Goal: Task Accomplishment & Management: Manage account settings

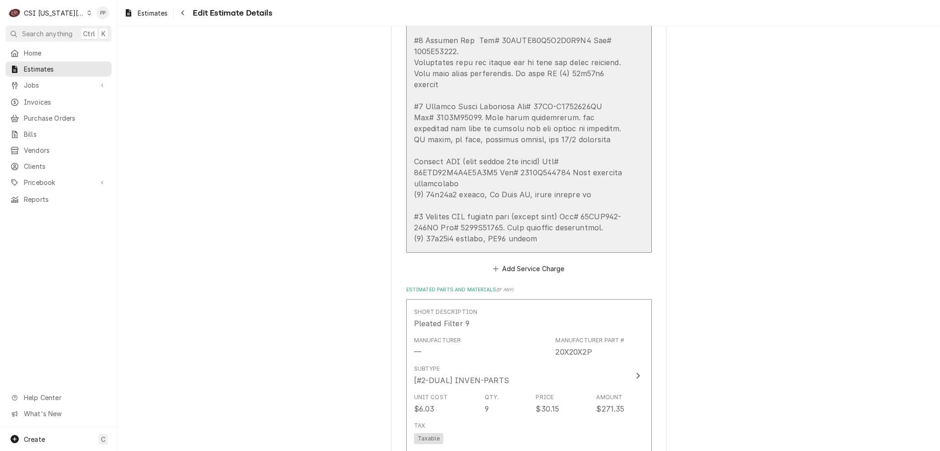
scroll to position [1468, 0]
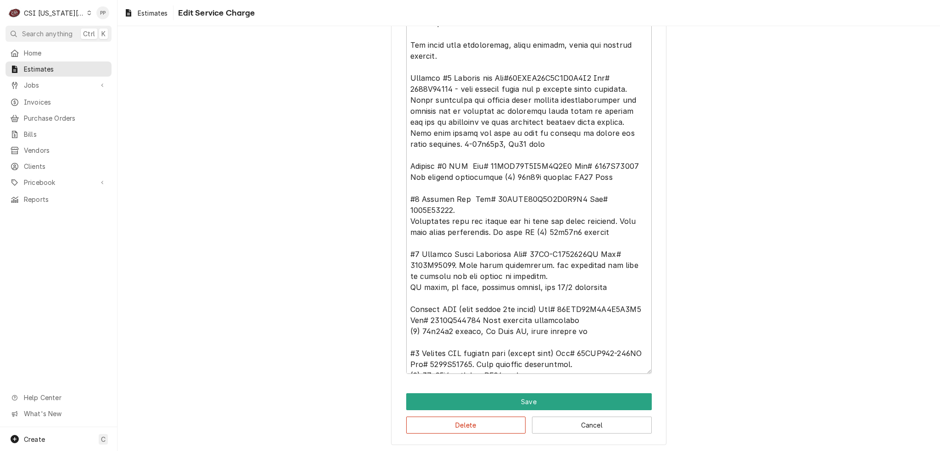
scroll to position [11, 0]
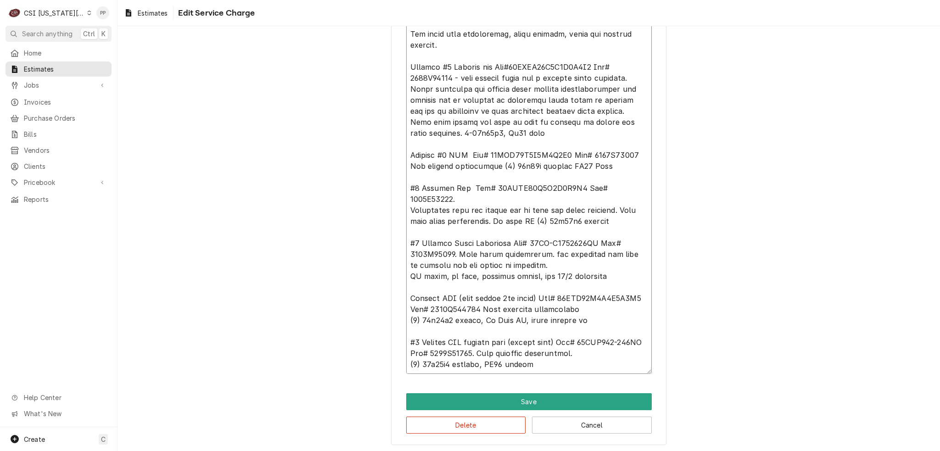
click at [568, 359] on textarea "Service Summary ( optional )" at bounding box center [528, 193] width 245 height 361
type textarea "x"
type textarea "Quote to repair Roof top Air conditioners. All units need maintenance, coils cl…"
type textarea "x"
type textarea "Quote to repair Roof top Air conditioners. All units need maintenance, coils cl…"
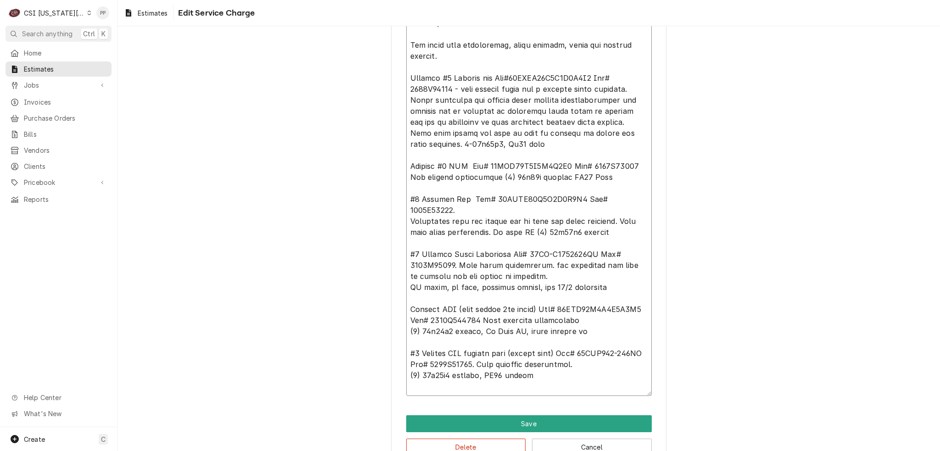
type textarea "x"
type textarea "Quote to repair Roof top Air conditioners. All units need maintenance, coils cl…"
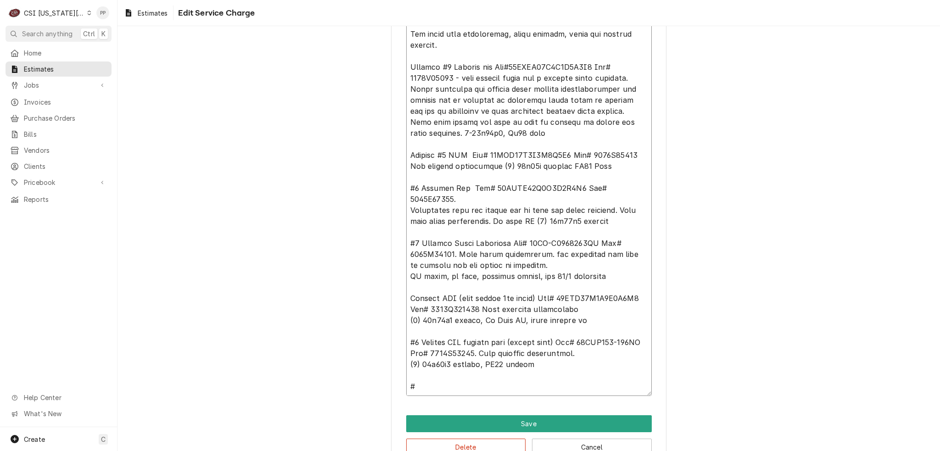
type textarea "x"
type textarea "Quote to repair Roof top Air conditioners. All units need maintenance, coils cl…"
type textarea "x"
type textarea "Quote to repair Roof top Air conditioners. All units need maintenance, coils cl…"
type textarea "x"
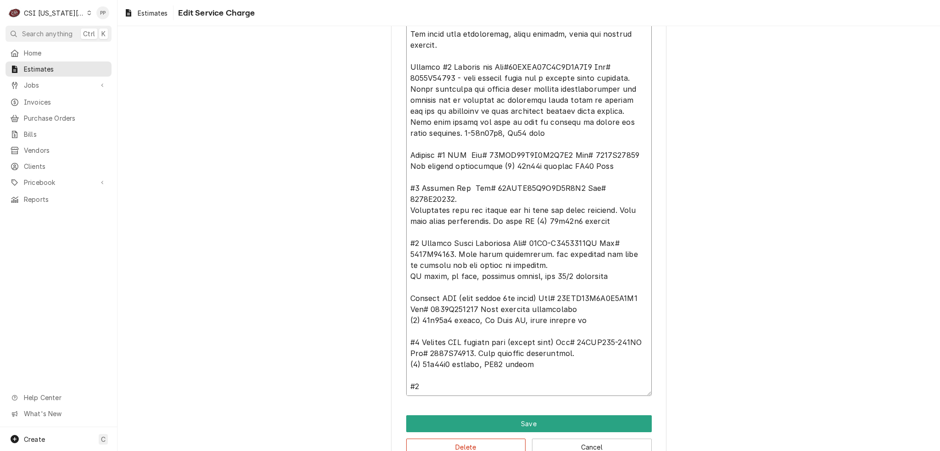
type textarea "Quote to repair Roof top Air conditioners. All units need maintenance, coils cl…"
type textarea "x"
type textarea "Quote to repair Roof top Air conditioners. All units need maintenance, coils cl…"
type textarea "x"
type textarea "Quote to repair Roof top Air conditioners. All units need maintenance, coils cl…"
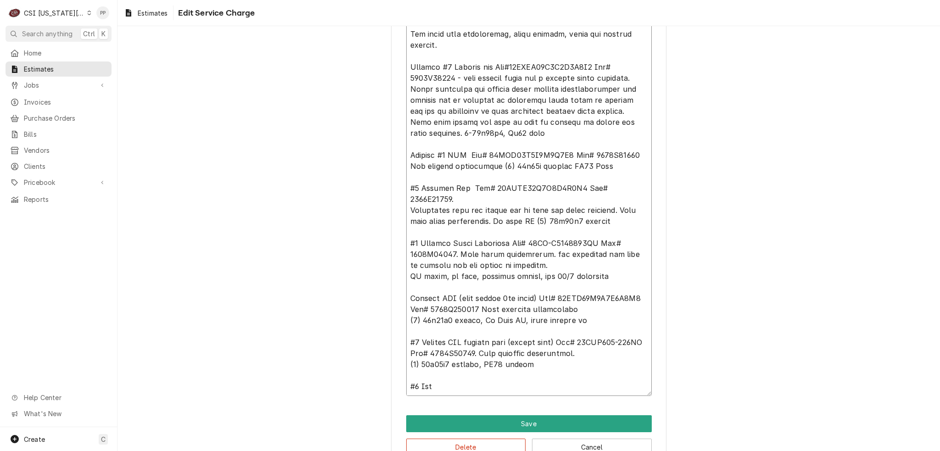
type textarea "x"
type textarea "Quote to repair Roof top Air conditioners. All units need maintenance, coils cl…"
type textarea "x"
type textarea "Quote to repair Roof top Air conditioners. All units need maintenance, coils cl…"
type textarea "x"
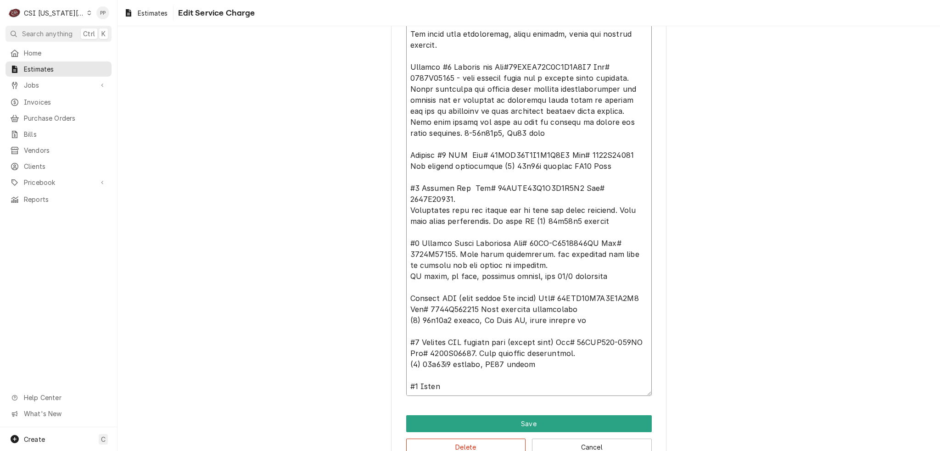
type textarea "Quote to repair Roof top Air conditioners. All units need maintenance, coils cl…"
type textarea "x"
type textarea "Quote to repair Roof top Air conditioners. All units need maintenance, coils cl…"
type textarea "x"
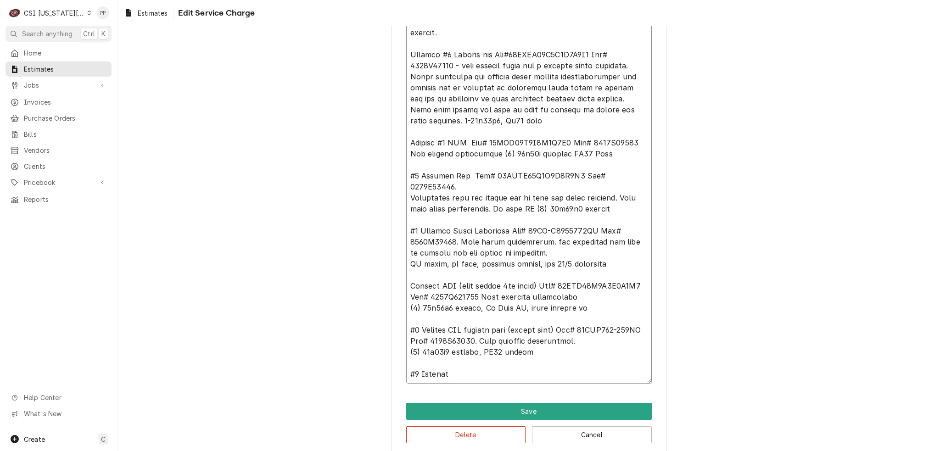
scroll to position [385, 0]
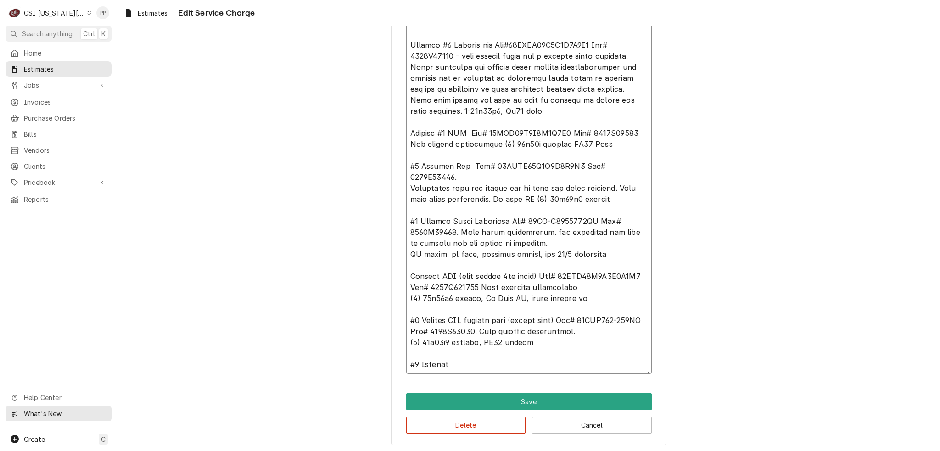
type textarea "Quote to repair Roof top Air conditioners. All units need maintenance, coils cl…"
drag, startPoint x: 468, startPoint y: 363, endPoint x: 475, endPoint y: 365, distance: 7.1
click at [468, 363] on textarea "Service Summary ( optional )" at bounding box center [528, 182] width 245 height 383
type textarea "x"
type textarea "Quote to repair Roof top Air conditioners. All units need maintenance, coils cl…"
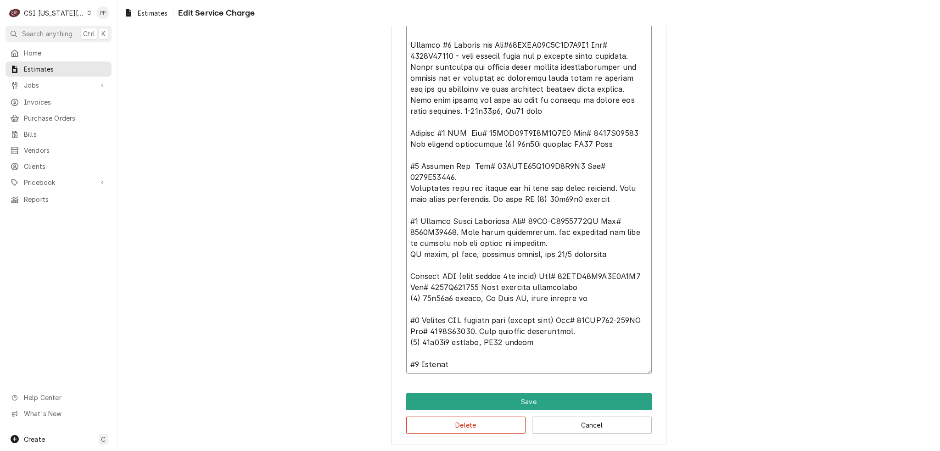
type textarea "x"
type textarea "Quote to repair Roof top Air conditioners. All units need maintenance, coils cl…"
type textarea "x"
type textarea "Quote to repair Roof top Air conditioners. All units need maintenance, coils cl…"
type textarea "x"
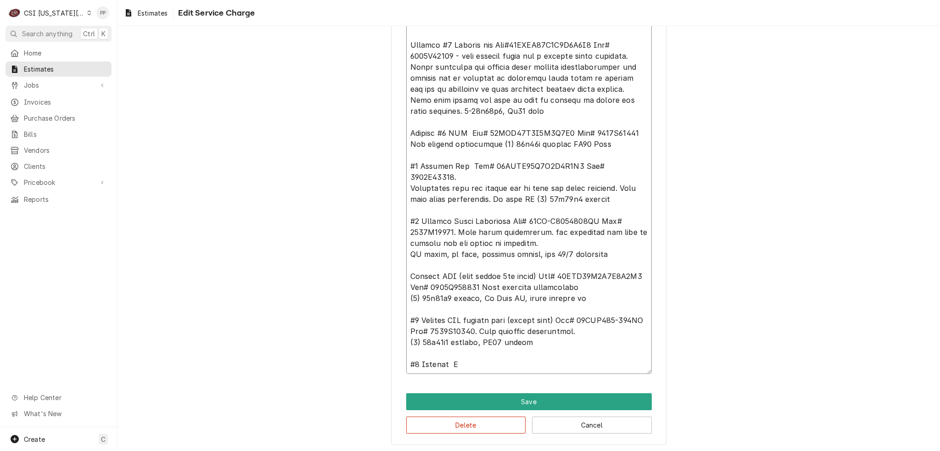
type textarea "Quote to repair Roof top Air conditioners. All units need maintenance, coils cl…"
type textarea "x"
type textarea "Quote to repair Roof top Air conditioners. All units need maintenance, coils cl…"
type textarea "x"
type textarea "Quote to repair Roof top Air conditioners. All units need maintenance, coils cl…"
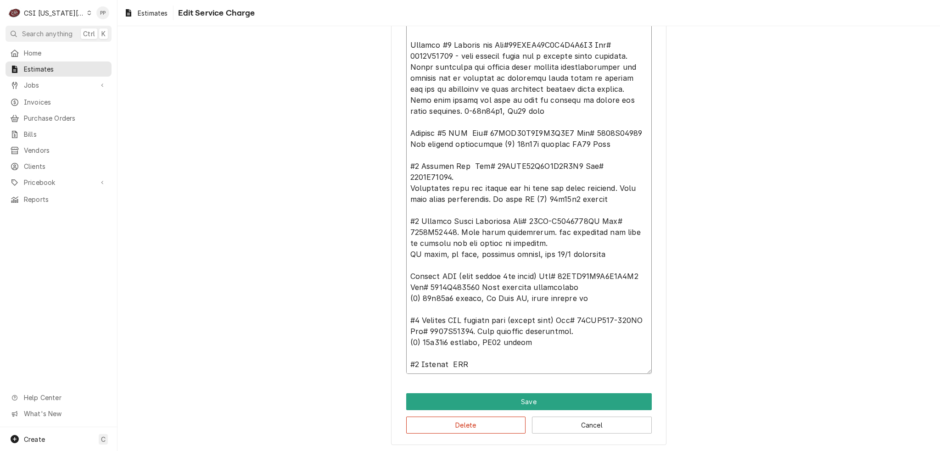
type textarea "x"
type textarea "Quote to repair Roof top Air conditioners. All units need maintenance, coils cl…"
type textarea "x"
type textarea "Quote to repair Roof top Air conditioners. All units need maintenance, coils cl…"
type textarea "x"
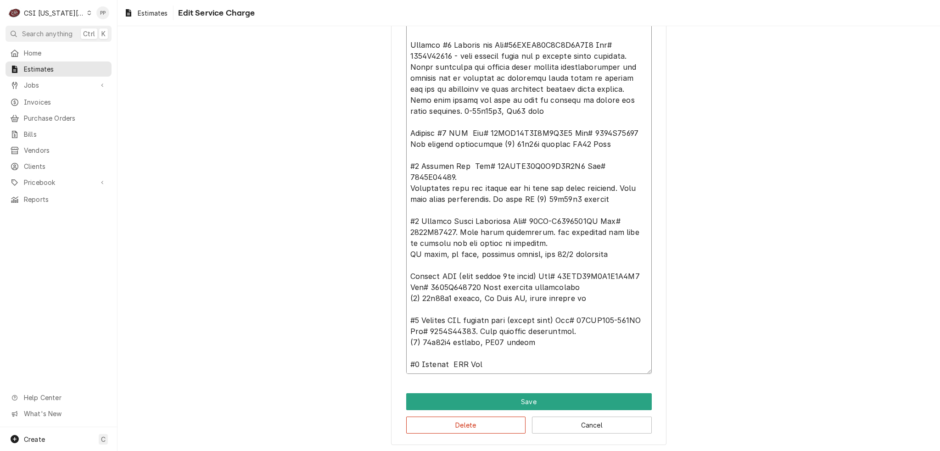
type textarea "Quote to repair Roof top Air conditioners. All units need maintenance, coils cl…"
type textarea "x"
type textarea "Quote to repair Roof top Air conditioners. All units need maintenance, coils cl…"
type textarea "x"
type textarea "Quote to repair Roof top Air conditioners. All units need maintenance, coils cl…"
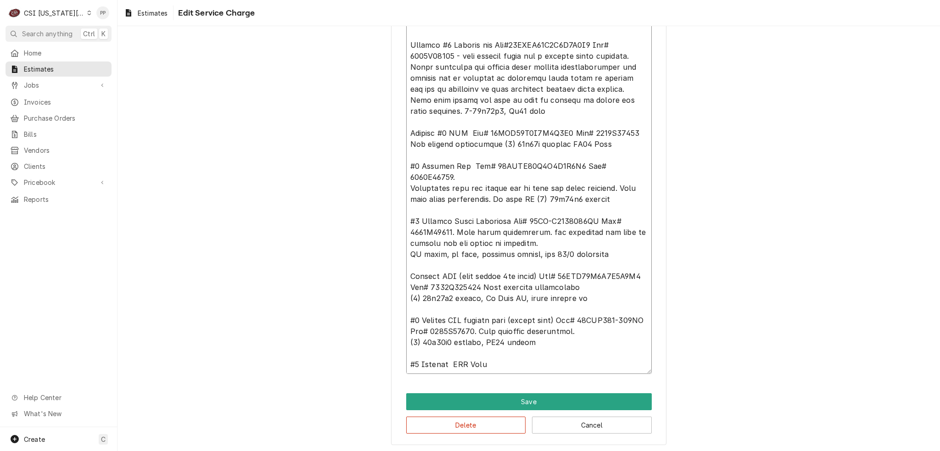
type textarea "x"
type textarea "Quote to repair Roof top Air conditioners. All units need maintenance, coils cl…"
type textarea "x"
type textarea "Quote to repair Roof top Air conditioners. All units need maintenance, coils cl…"
type textarea "x"
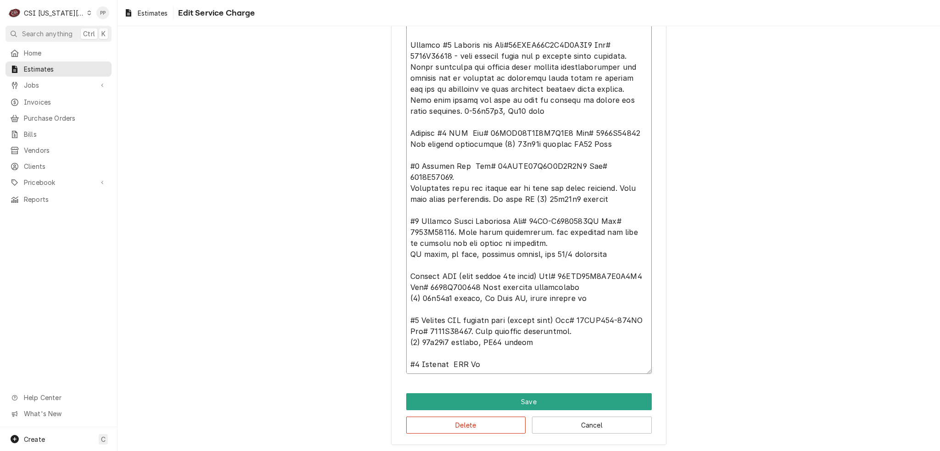
type textarea "Quote to repair Roof top Air conditioners. All units need maintenance, coils cl…"
type textarea "x"
type textarea "Quote to repair Roof top Air conditioners. All units need maintenance, coils cl…"
type textarea "x"
type textarea "Quote to repair Roof top Air conditioners. All units need maintenance, coils cl…"
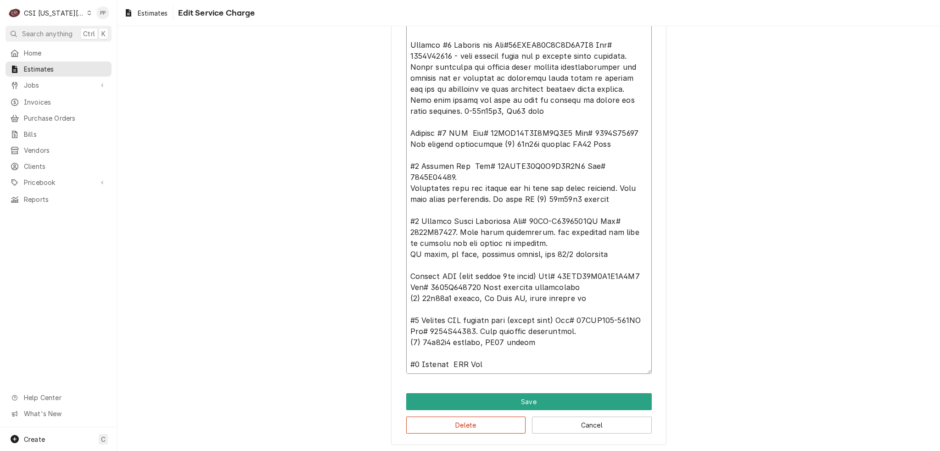
type textarea "x"
type textarea "Quote to repair Roof top Air conditioners. All units need maintenance, coils cl…"
type textarea "x"
type textarea "Quote to repair Roof top Air conditioners. All units need maintenance, coils cl…"
type textarea "x"
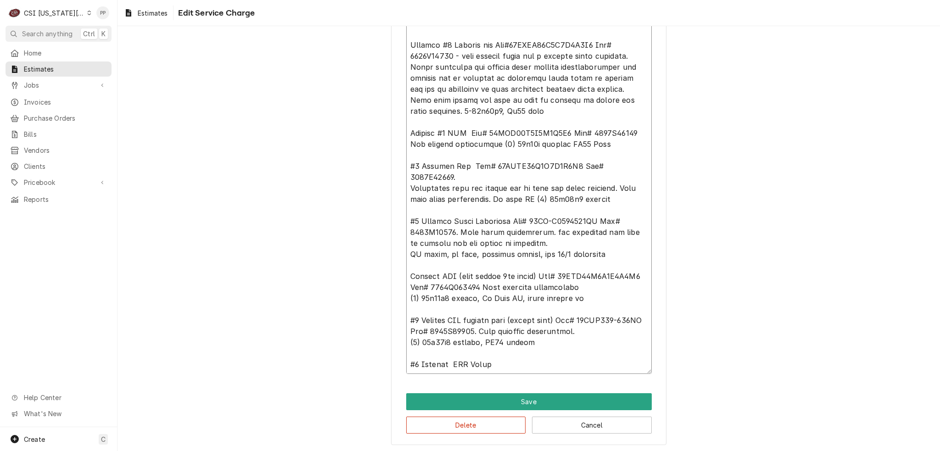
type textarea "Quote to repair Roof top Air conditioners. All units need maintenance, coils cl…"
type textarea "x"
type textarea "Quote to repair Roof top Air conditioners. All units need maintenance, coils cl…"
type textarea "x"
type textarea "Quote to repair Roof top Air conditioners. All units need maintenance, coils cl…"
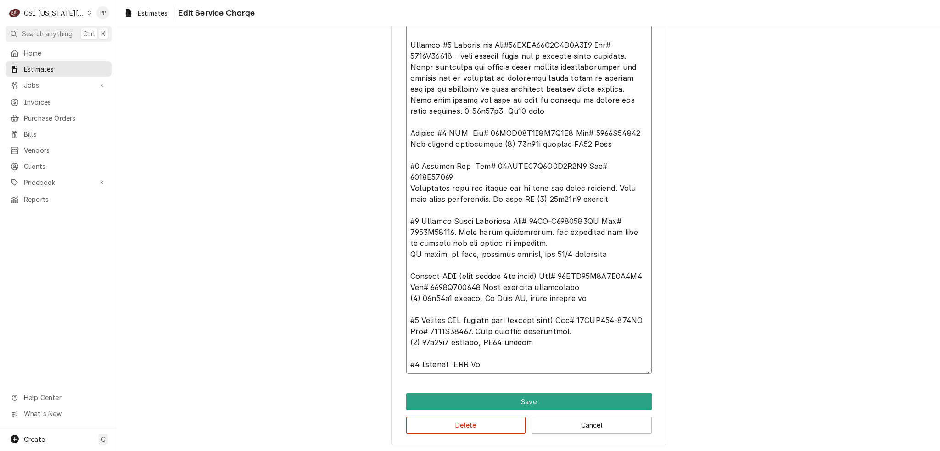
type textarea "x"
type textarea "Quote to repair Roof top Air conditioners. All units need maintenance, coils cl…"
type textarea "x"
type textarea "Quote to repair Roof top Air conditioners. All units need maintenance, coils cl…"
type textarea "x"
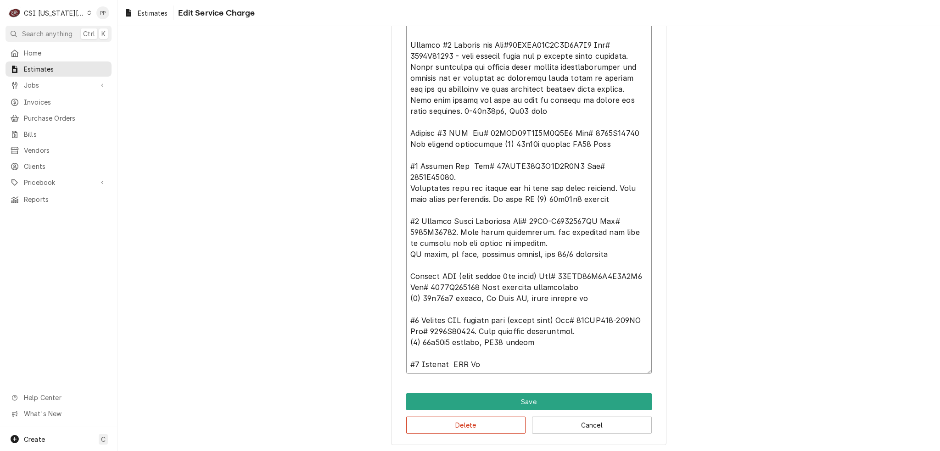
type textarea "Quote to repair Roof top Air conditioners. All units need maintenance, coils cl…"
type textarea "x"
type textarea "Quote to repair Roof top Air conditioners. All units need maintenance, coils cl…"
type textarea "x"
type textarea "Quote to repair Roof top Air conditioners. All units need maintenance, coils cl…"
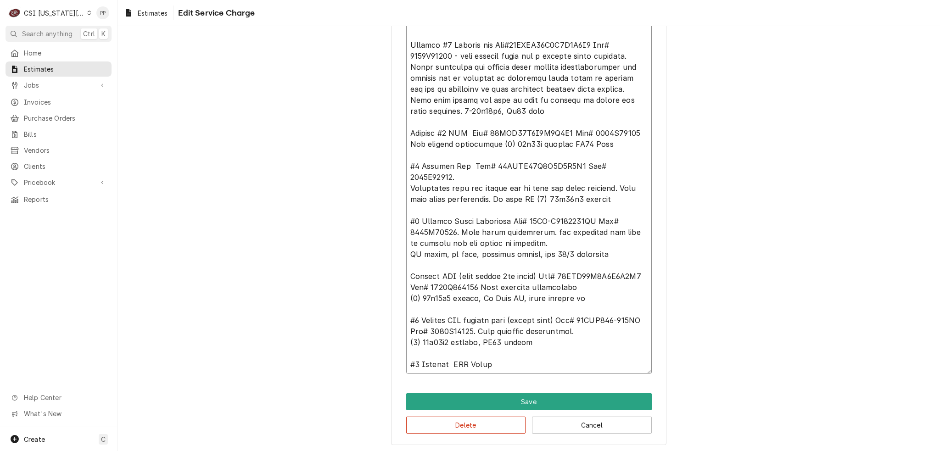
type textarea "x"
type textarea "Quote to repair Roof top Air conditioners. All units need maintenance, coils cl…"
type textarea "x"
type textarea "Quote to repair Roof top Air conditioners. All units need maintenance, coils cl…"
type textarea "x"
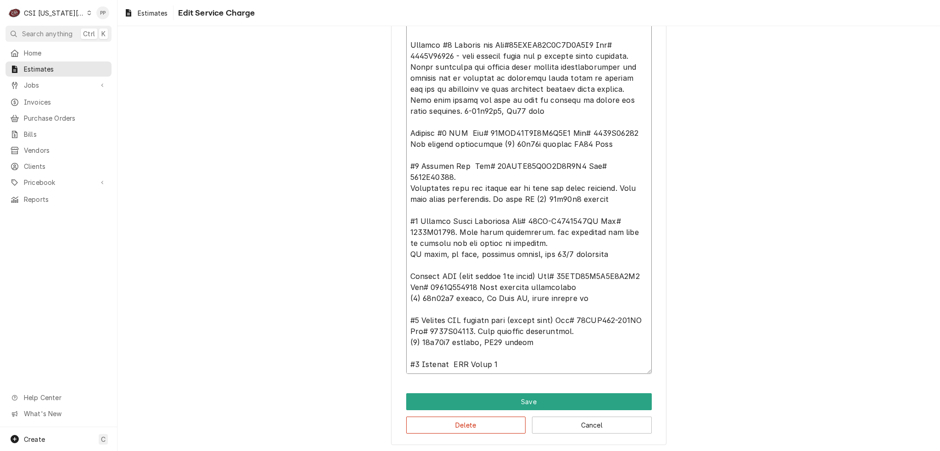
type textarea "Quote to repair Roof top Air conditioners. All units need maintenance, coils cl…"
type textarea "x"
type textarea "Quote to repair Roof top Air conditioners. All units need maintenance, coils cl…"
type textarea "x"
type textarea "Quote to repair Roof top Air conditioners. All units need maintenance, coils cl…"
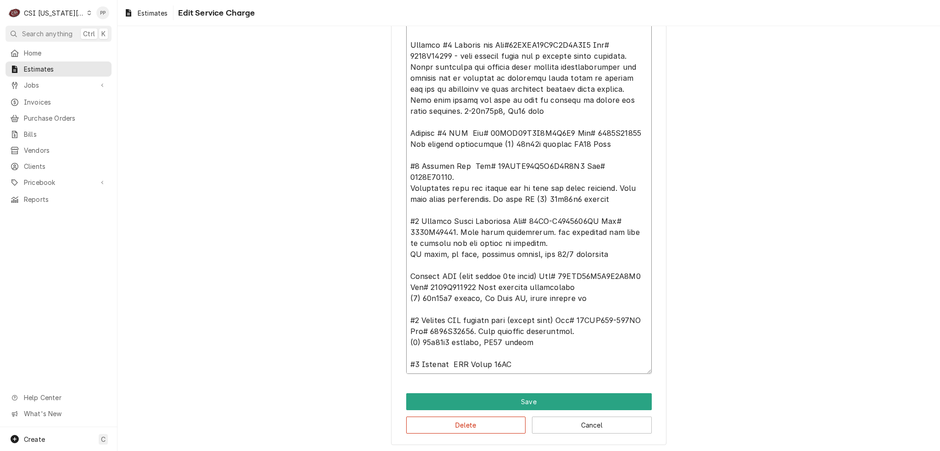
type textarea "x"
type textarea "Quote to repair Roof top Air conditioners. All units need maintenance, coils cl…"
type textarea "x"
type textarea "Quote to repair Roof top Air conditioners. All units need maintenance, coils cl…"
type textarea "x"
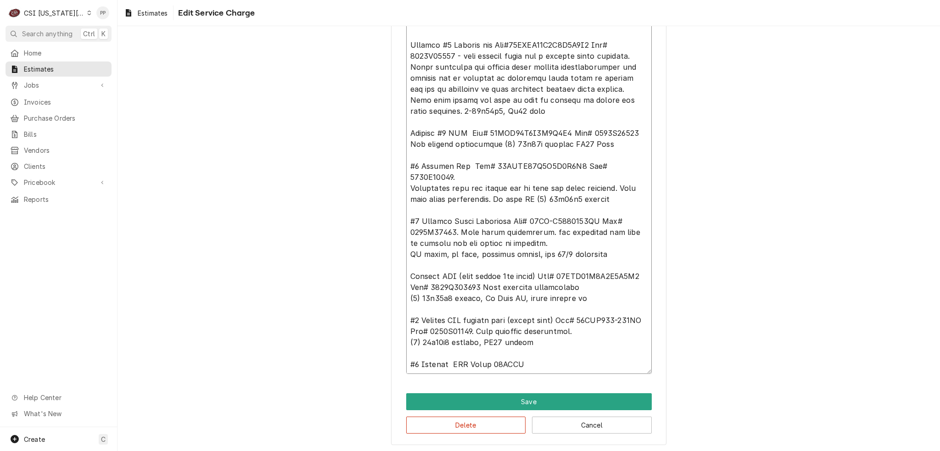
type textarea "Quote to repair Roof top Air conditioners. All units need maintenance, coils cl…"
type textarea "x"
type textarea "Quote to repair Roof top Air conditioners. All units need maintenance, coils cl…"
type textarea "x"
type textarea "Quote to repair Roof top Air conditioners. All units need maintenance, coils cl…"
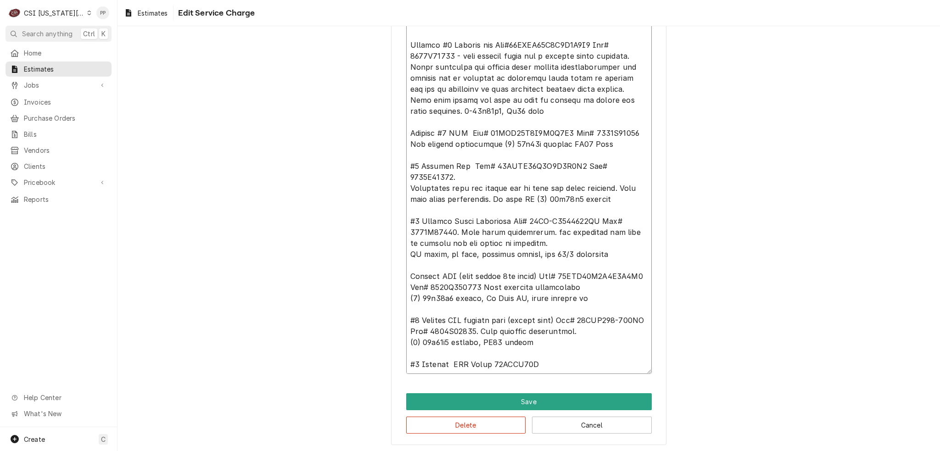
type textarea "x"
type textarea "Quote to repair Roof top Air conditioners. All units need maintenance, coils cl…"
type textarea "x"
type textarea "Quote to repair Roof top Air conditioners. All units need maintenance, coils cl…"
type textarea "x"
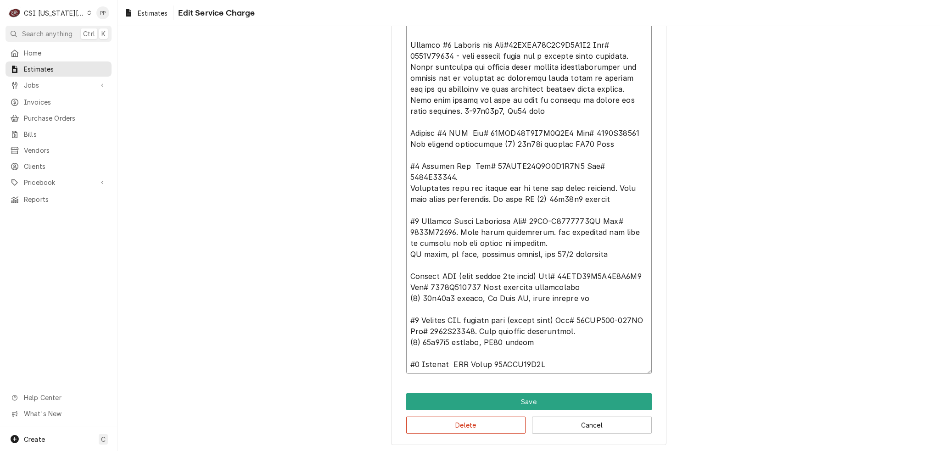
type textarea "Quote to repair Roof top Air conditioners. All units need maintenance, coils cl…"
type textarea "x"
type textarea "Quote to repair Roof top Air conditioners. All units need maintenance, coils cl…"
type textarea "x"
type textarea "Quote to repair Roof top Air conditioners. All units need maintenance, coils cl…"
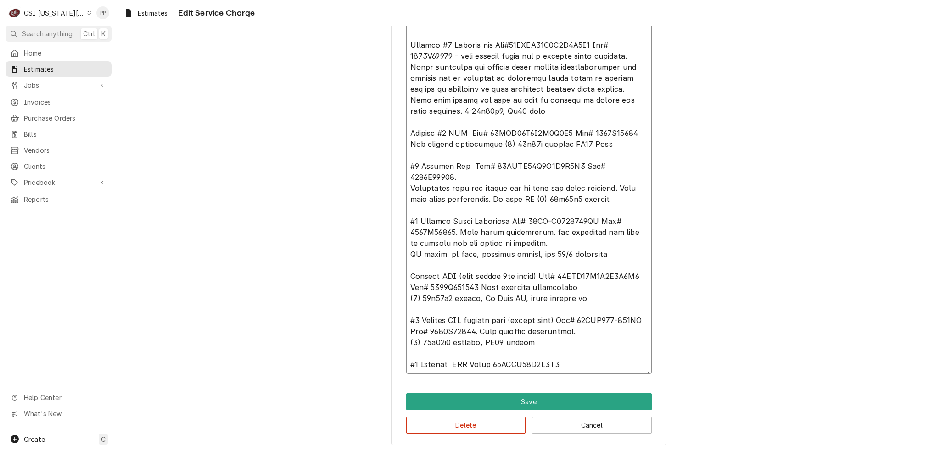
type textarea "x"
type textarea "Quote to repair Roof top Air conditioners. All units need maintenance, coils cl…"
type textarea "x"
type textarea "Quote to repair Roof top Air conditioners. All units need maintenance, coils cl…"
type textarea "x"
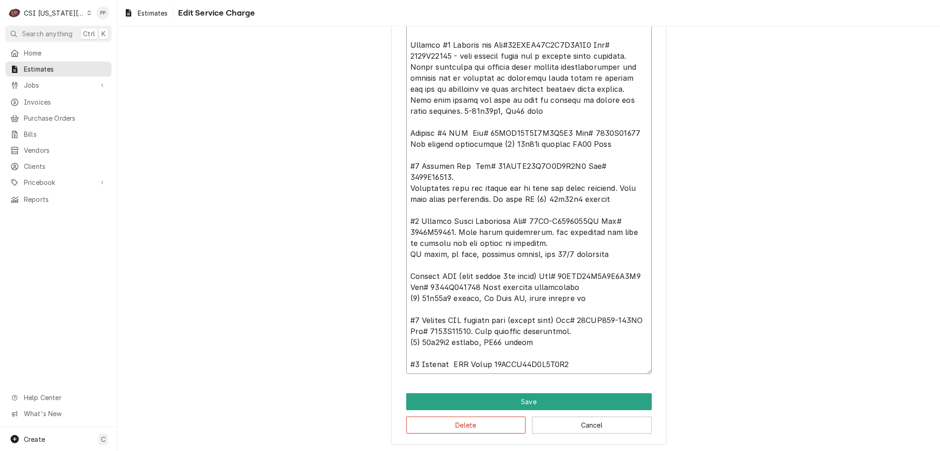
type textarea "Quote to repair Roof top Air conditioners. All units need maintenance, coils cl…"
type textarea "x"
type textarea "Quote to repair Roof top Air conditioners. All units need maintenance, coils cl…"
type textarea "x"
type textarea "Quote to repair Roof top Air conditioners. All units need maintenance, coils cl…"
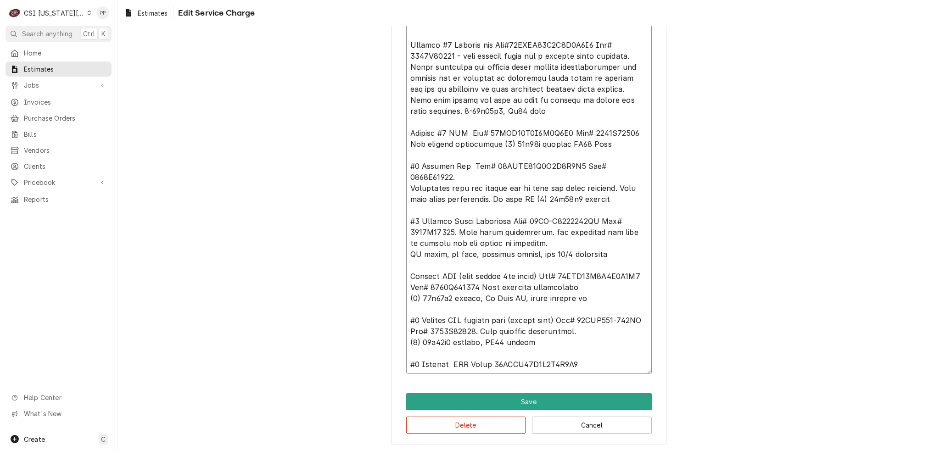
type textarea "x"
type textarea "Quote to repair Roof top Air conditioners. All units need maintenance, coils cl…"
type textarea "x"
type textarea "Quote to repair Roof top Air conditioners. All units need maintenance, coils cl…"
type textarea "x"
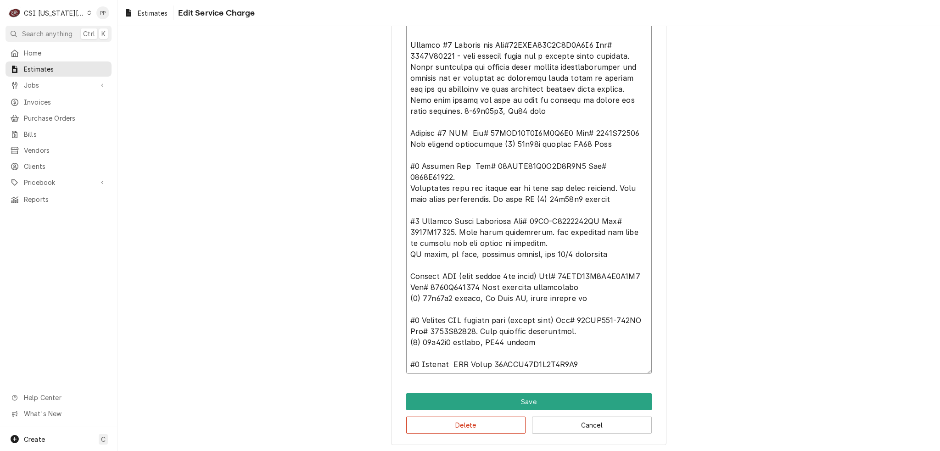
type textarea "Quote to repair Roof top Air conditioners. All units need maintenance, coils cl…"
type textarea "x"
type textarea "Quote to repair Roof top Air conditioners. All units need maintenance, coils cl…"
type textarea "x"
type textarea "Quote to repair Roof top Air conditioners. All units need maintenance, coils cl…"
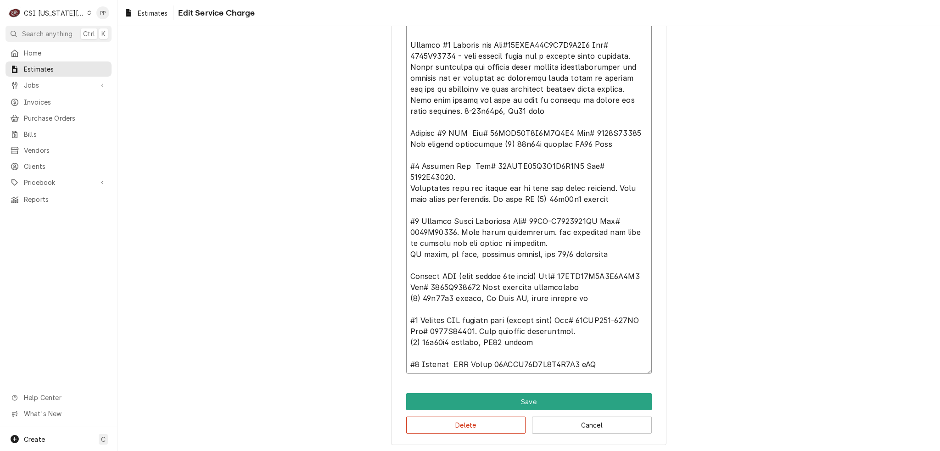
type textarea "x"
type textarea "Quote to repair Roof top Air conditioners. All units need maintenance, coils cl…"
type textarea "x"
type textarea "Quote to repair Roof top Air conditioners. All units need maintenance, coils cl…"
type textarea "x"
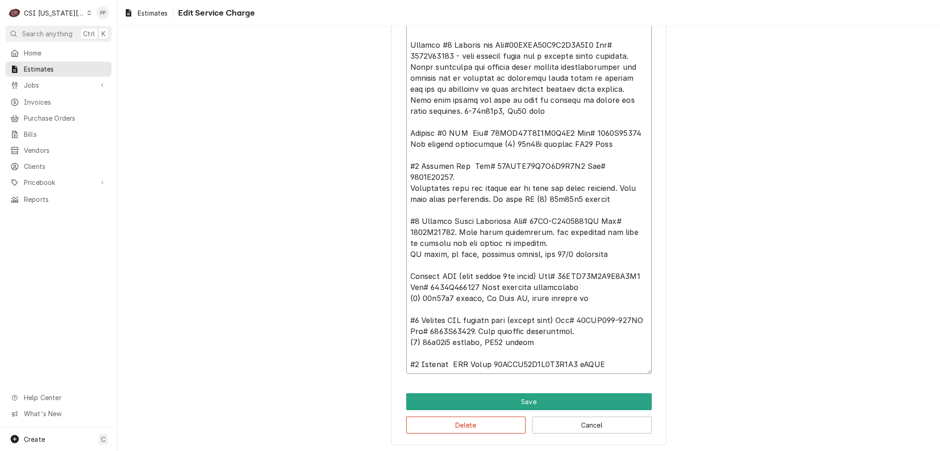
type textarea "Quote to repair Roof top Air conditioners. All units need maintenance, coils cl…"
type textarea "x"
type textarea "Quote to repair Roof top Air conditioners. All units need maintenance, coils cl…"
type textarea "x"
type textarea "Quote to repair Roof top Air conditioners. All units need maintenance, coils cl…"
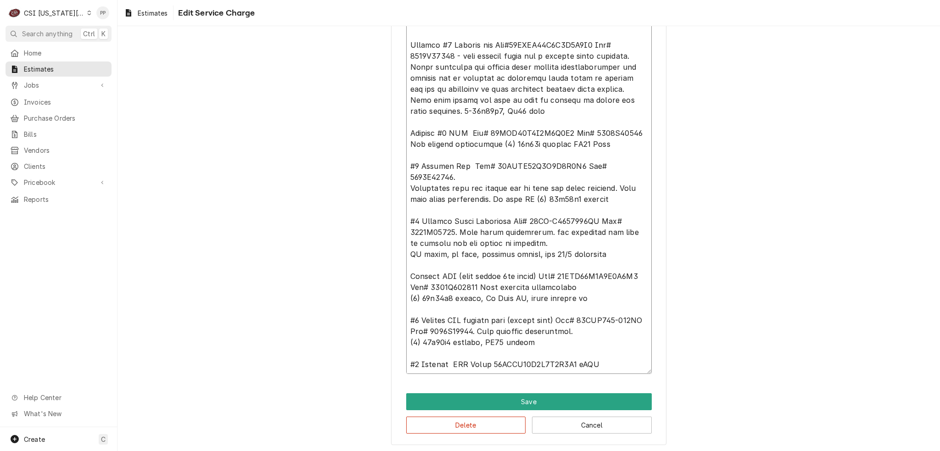
type textarea "x"
type textarea "Quote to repair Roof top Air conditioners. All units need maintenance, coils cl…"
type textarea "x"
type textarea "Quote to repair Roof top Air conditioners. All units need maintenance, coils cl…"
type textarea "x"
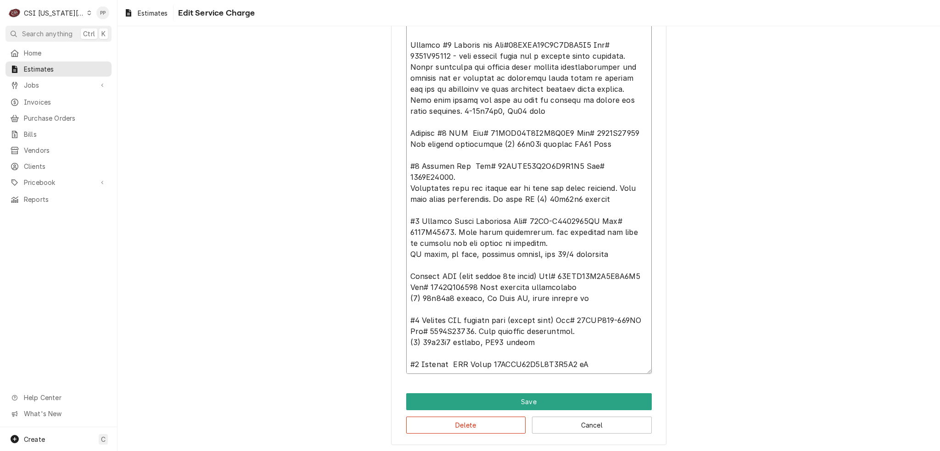
type textarea "Quote to repair Roof top Air conditioners. All units need maintenance, coils cl…"
type textarea "x"
type textarea "Quote to repair Roof top Air conditioners. All units need maintenance, coils cl…"
type textarea "x"
type textarea "Quote to repair Roof top Air conditioners. All units need maintenance, coils cl…"
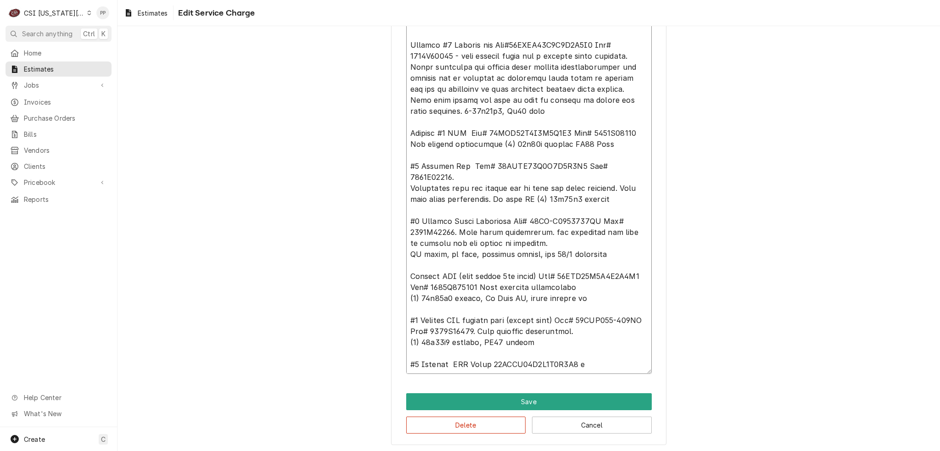
type textarea "x"
type textarea "Quote to repair Roof top Air conditioners. All units need maintenance, coils cl…"
type textarea "x"
type textarea "Quote to repair Roof top Air conditioners. All units need maintenance, coils cl…"
type textarea "x"
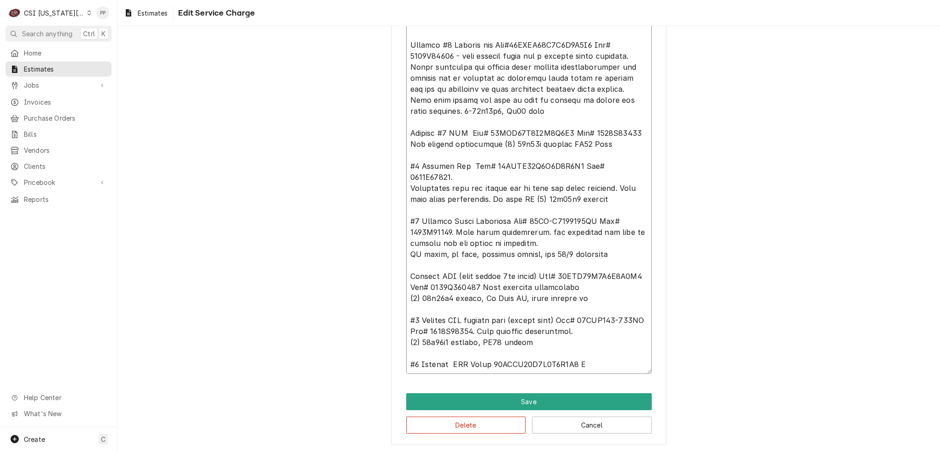
type textarea "Quote to repair Roof top Air conditioners. All units need maintenance, coils cl…"
type textarea "x"
type textarea "Quote to repair Roof top Air conditioners. All units need maintenance, coils cl…"
type textarea "x"
type textarea "Quote to repair Roof top Air conditioners. All units need maintenance, coils cl…"
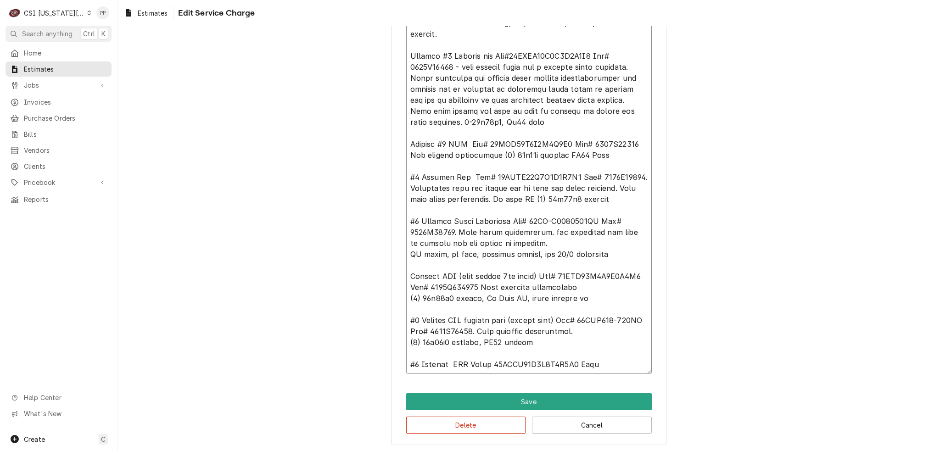
type textarea "x"
type textarea "Quote to repair Roof top Air conditioners. All units need maintenance, coils cl…"
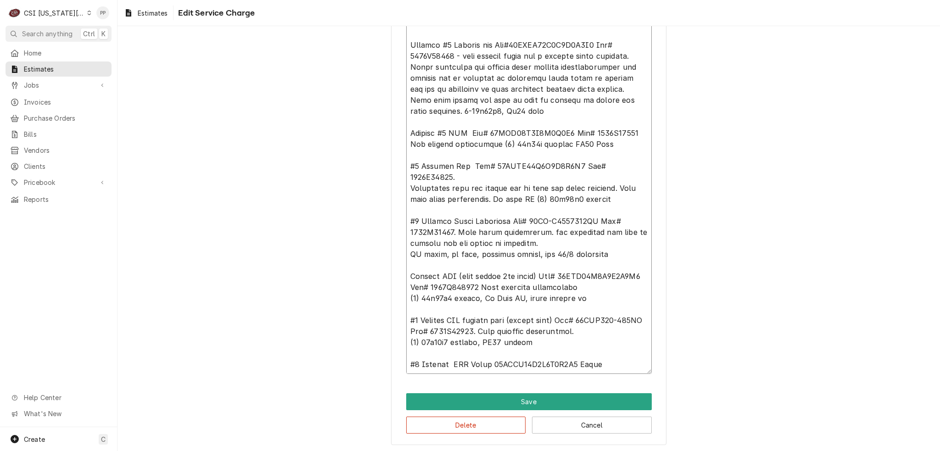
type textarea "x"
type textarea "Quote to repair Roof top Air conditioners. All units need maintenance, coils cl…"
type textarea "x"
type textarea "Quote to repair Roof top Air conditioners. All units need maintenance, coils cl…"
type textarea "x"
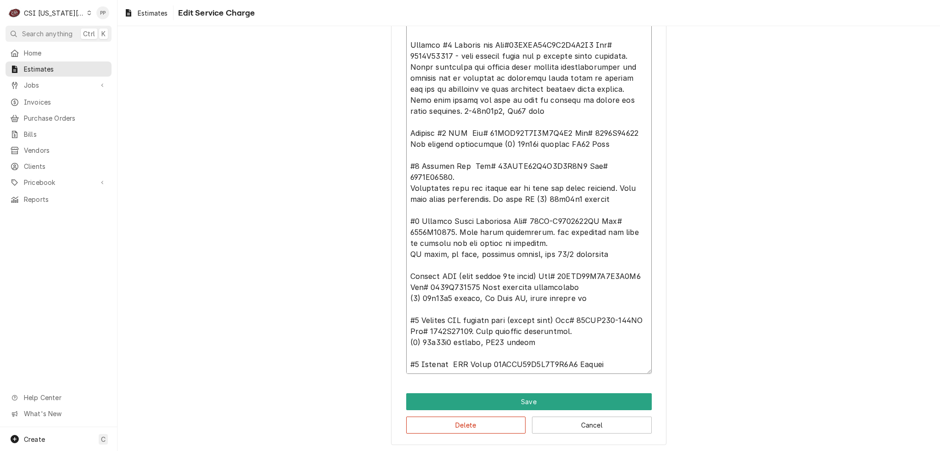
type textarea "Quote to repair Roof top Air conditioners. All units need maintenance, coils cl…"
type textarea "x"
type textarea "Quote to repair Roof top Air conditioners. All units need maintenance, coils cl…"
type textarea "x"
type textarea "Quote to repair Roof top Air conditioners. All units need maintenance, coils cl…"
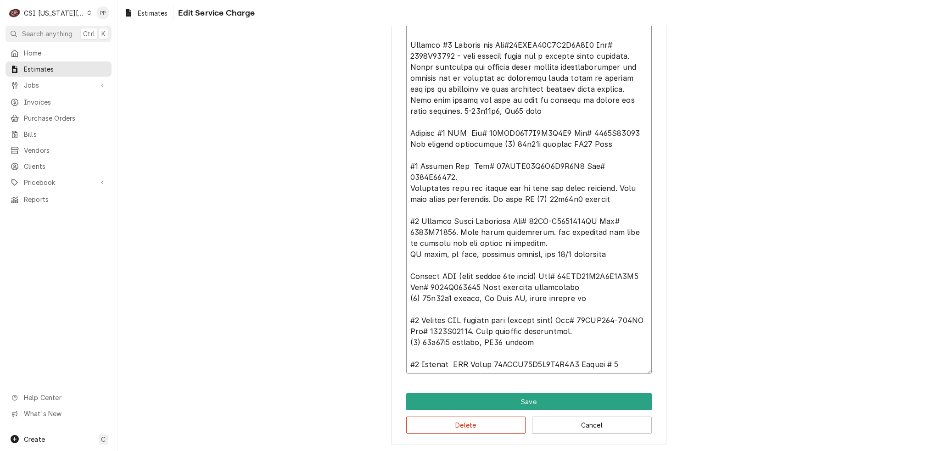
type textarea "x"
type textarea "Quote to repair Roof top Air conditioners. All units need maintenance, coils cl…"
type textarea "x"
type textarea "Quote to repair Roof top Air conditioners. All units need maintenance, coils cl…"
type textarea "x"
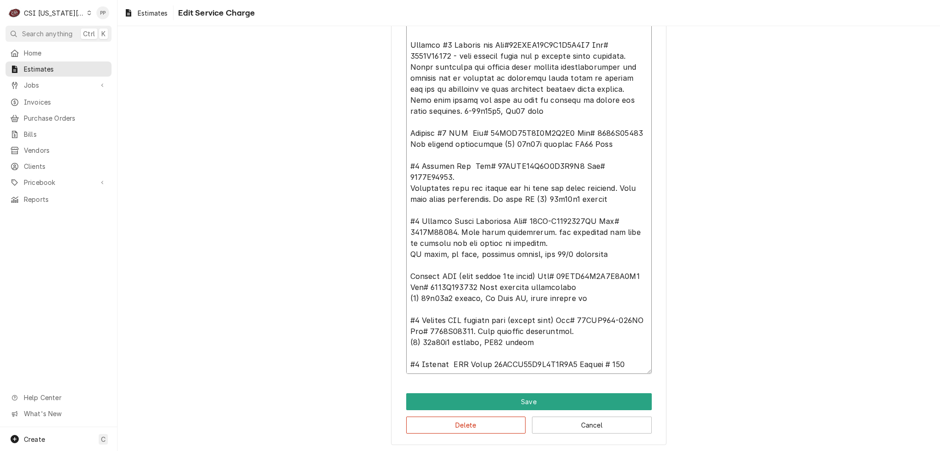
type textarea "Quote to repair Roof top Air conditioners. All units need maintenance, coils cl…"
type textarea "x"
type textarea "Quote to repair Roof top Air conditioners. All units need maintenance, coils cl…"
type textarea "x"
type textarea "Quote to repair Roof top Air conditioners. All units need maintenance, coils cl…"
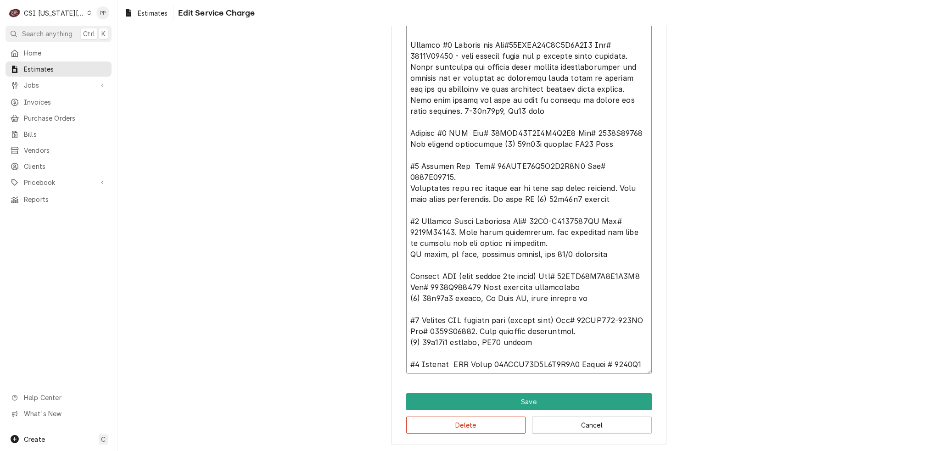
type textarea "x"
type textarea "Quote to repair Roof top Air conditioners. All units need maintenance, coils cl…"
type textarea "x"
type textarea "Quote to repair Roof top Air conditioners. All units need maintenance, coils cl…"
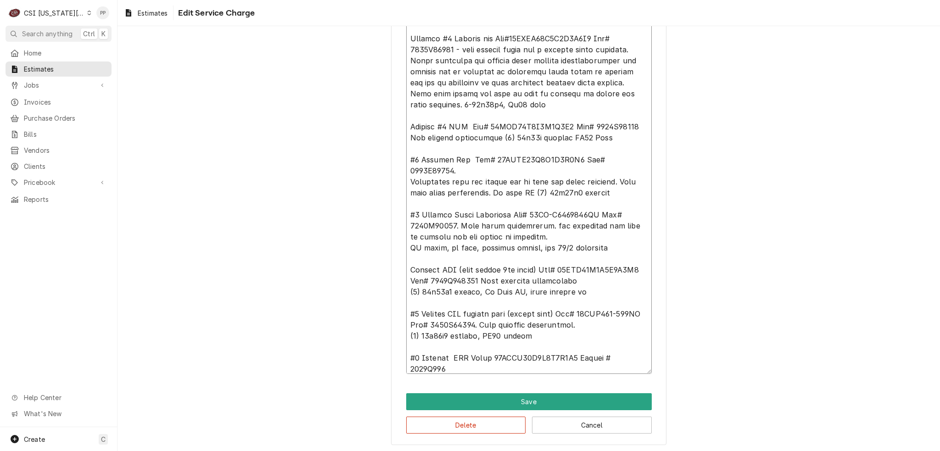
type textarea "x"
type textarea "Quote to repair Roof top Air conditioners. All units need maintenance, coils cl…"
type textarea "x"
type textarea "Quote to repair Roof top Air conditioners. All units need maintenance, coils cl…"
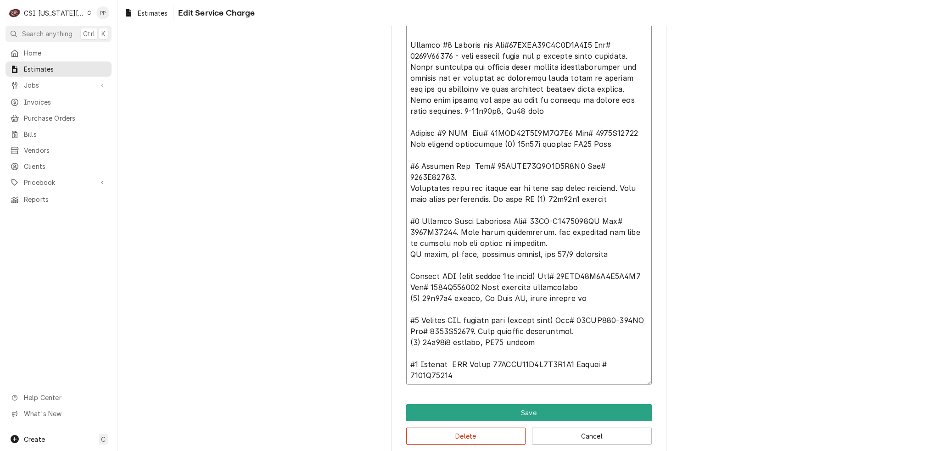
scroll to position [11, 0]
type textarea "x"
type textarea "Quote to repair Roof top Air conditioners. All units need maintenance, coils cl…"
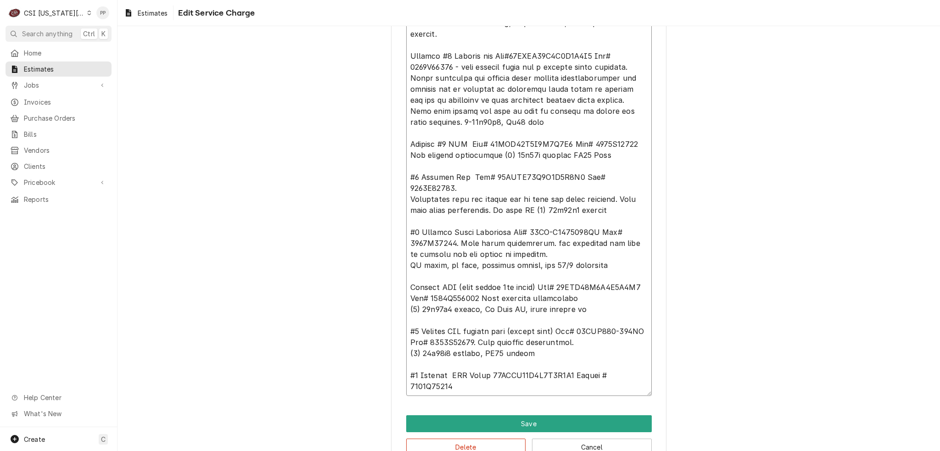
type textarea "x"
type textarea "Quote to repair Roof top Air conditioners. All units need maintenance, coils cl…"
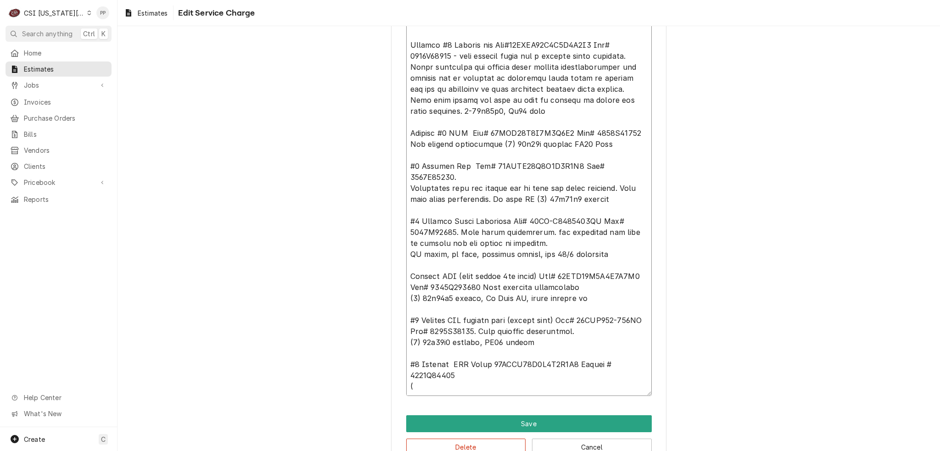
type textarea "x"
type textarea "Quote to repair Roof top Air conditioners. All units need maintenance, coils cl…"
type textarea "x"
type textarea "Quote to repair Roof top Air conditioners. All units need maintenance, coils cl…"
type textarea "x"
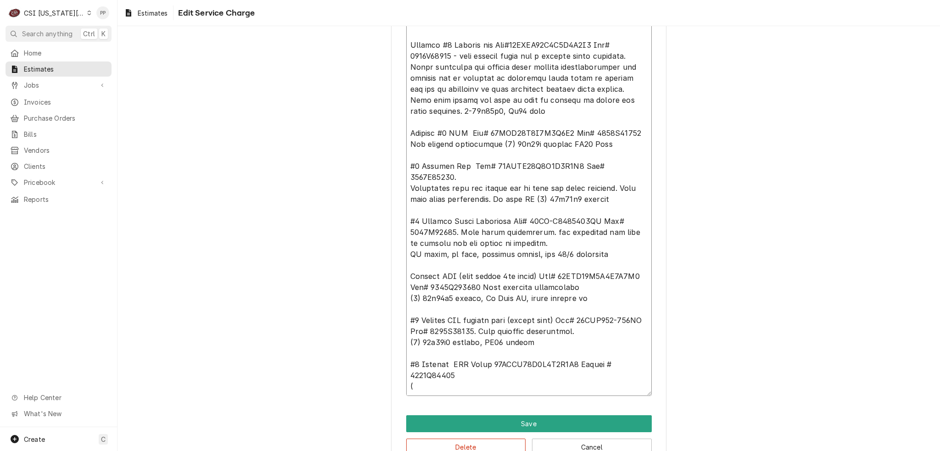
type textarea "Quote to repair Roof top Air conditioners. All units need maintenance, coils cl…"
type textarea "x"
type textarea "Quote to repair Roof top Air conditioners. All units need maintenance, coils cl…"
click at [492, 421] on button "Save" at bounding box center [528, 423] width 245 height 17
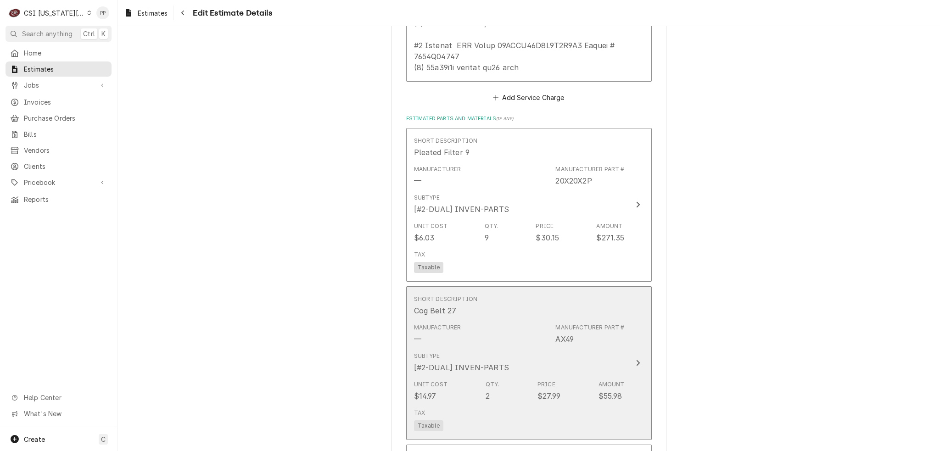
scroll to position [1652, 0]
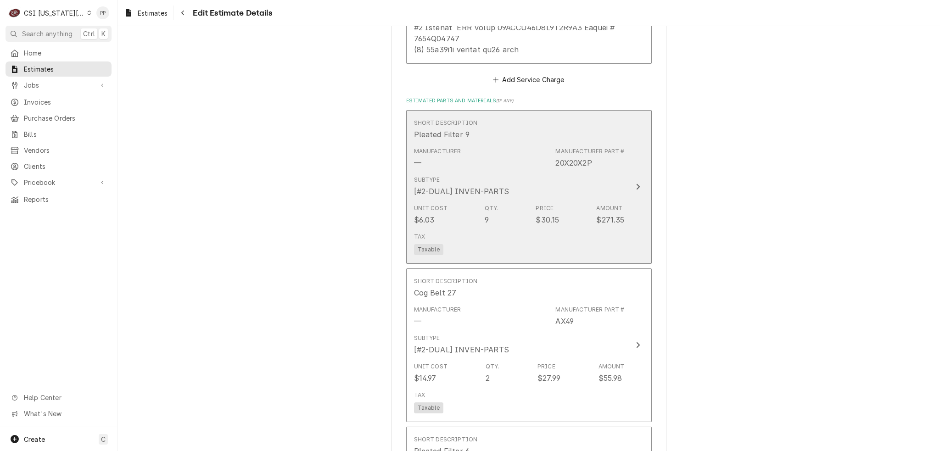
click at [578, 200] on div "Subtype [#2-DUAL] INVEN-PARTS" at bounding box center [519, 186] width 211 height 28
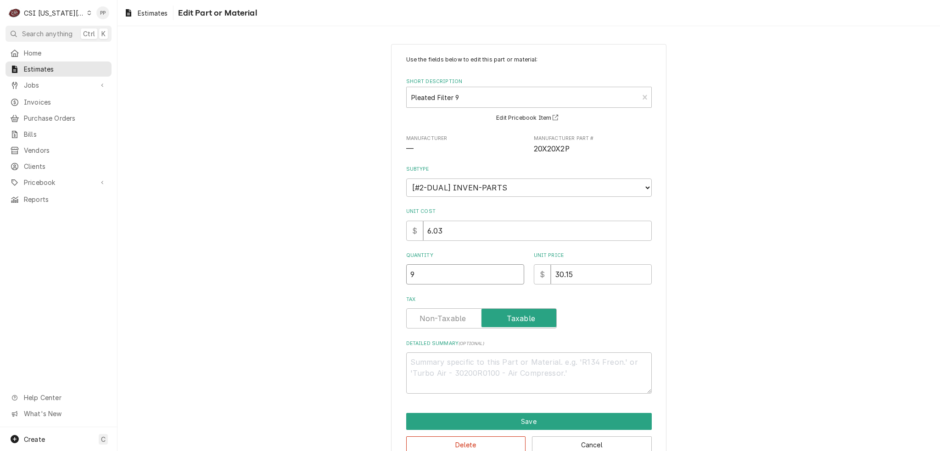
drag, startPoint x: 419, startPoint y: 274, endPoint x: 398, endPoint y: 271, distance: 21.8
click at [393, 271] on div "Use the fields below to edit this part or material: Short Description Pleated F…" at bounding box center [528, 254] width 275 height 421
click at [453, 414] on button "Save" at bounding box center [528, 421] width 245 height 17
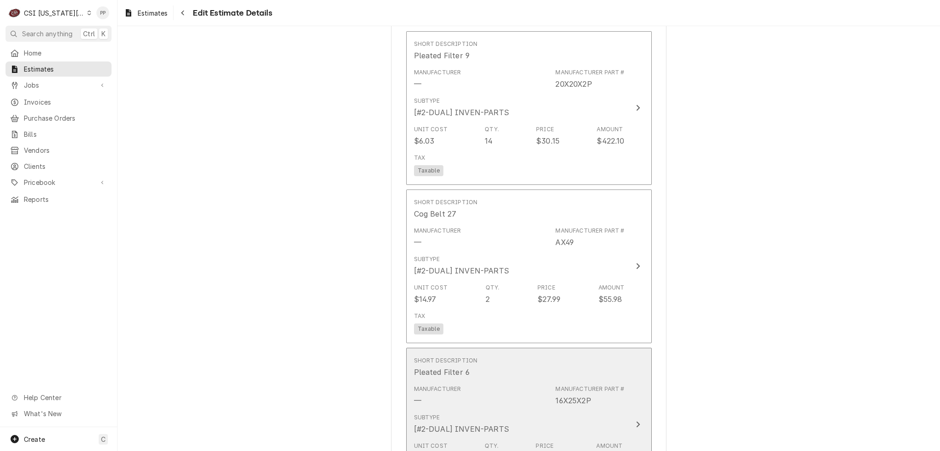
scroll to position [1776, 0]
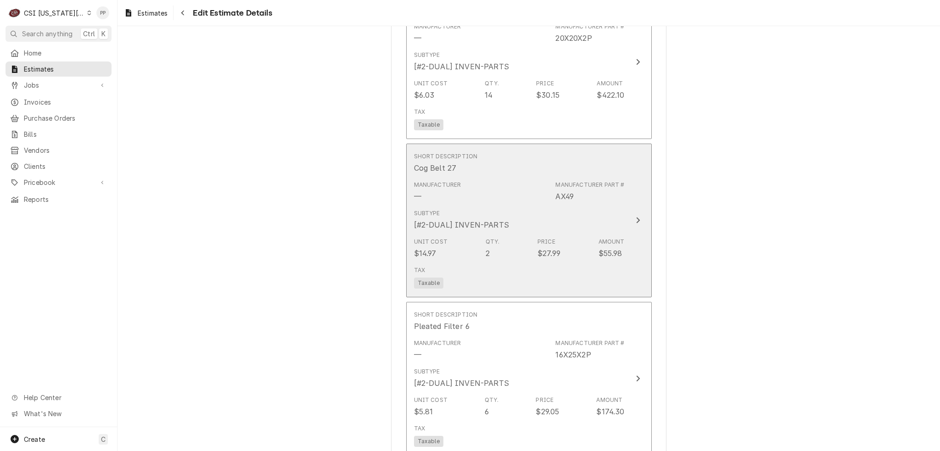
click at [614, 234] on div "Subtype [#2-DUAL] INVEN-PARTS" at bounding box center [519, 220] width 211 height 28
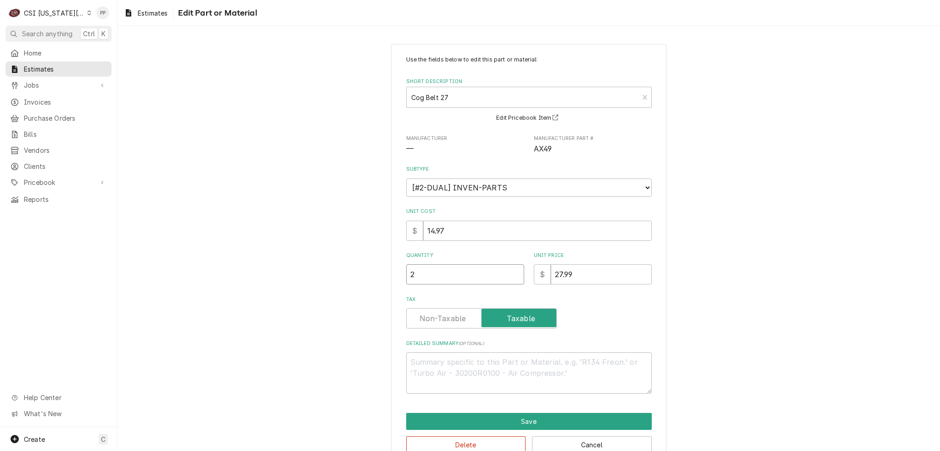
click at [393, 276] on div "Use the fields below to edit this part or material: Short Description Cog Belt …" at bounding box center [528, 254] width 275 height 421
click at [426, 425] on button "Save" at bounding box center [528, 421] width 245 height 17
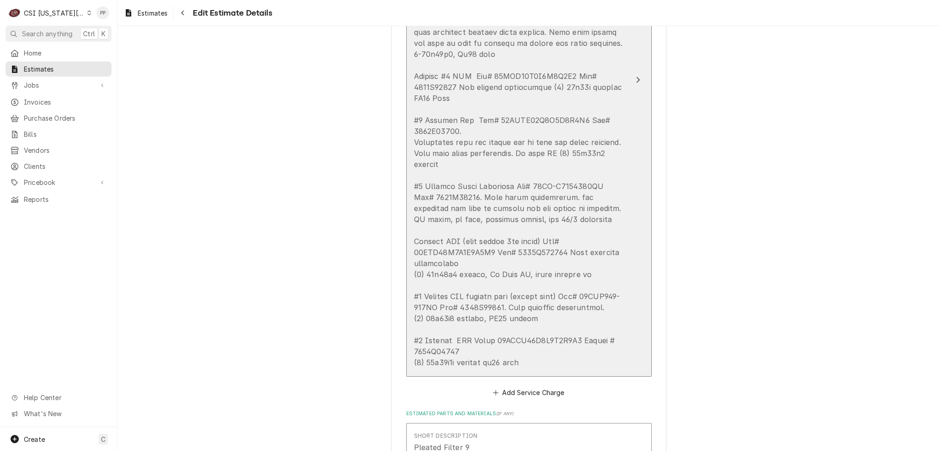
scroll to position [1287, 0]
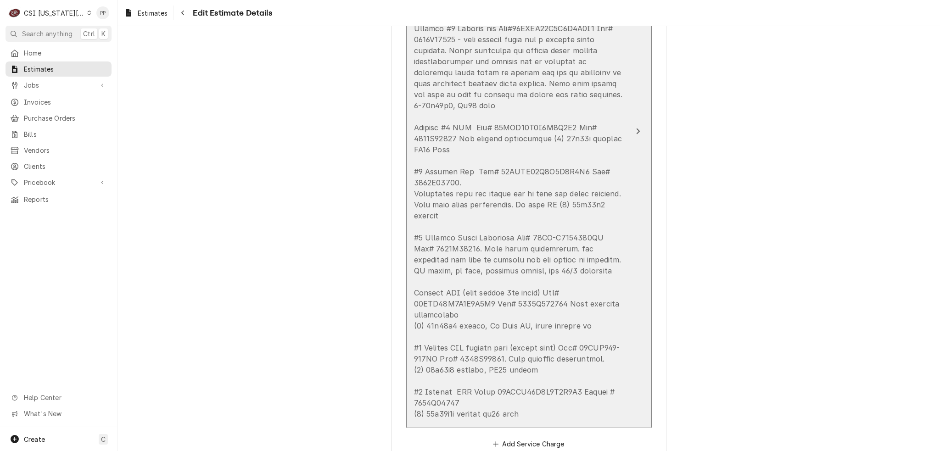
click at [516, 290] on div "Update Line Item" at bounding box center [519, 193] width 211 height 451
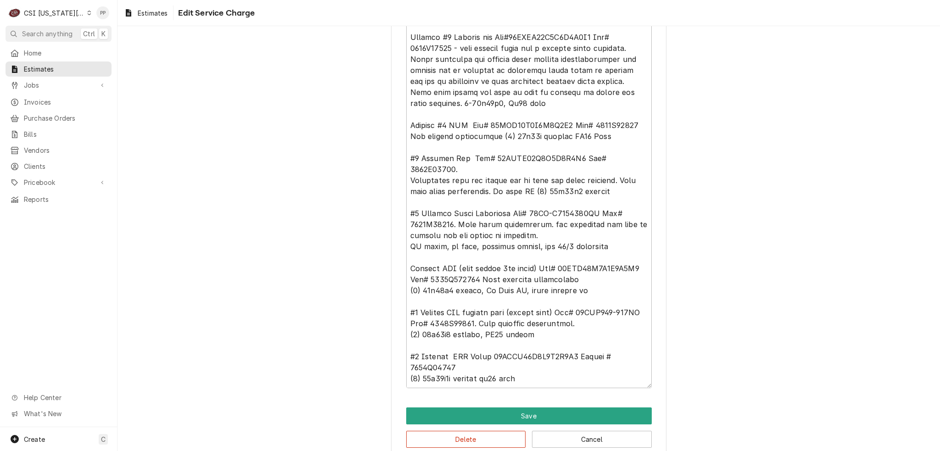
scroll to position [407, 0]
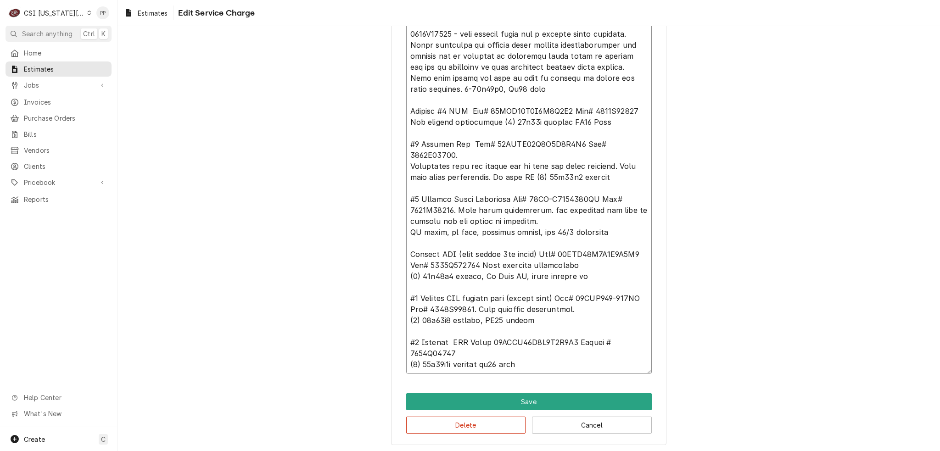
click at [519, 362] on textarea "Service Summary ( optional )" at bounding box center [528, 171] width 245 height 405
click at [512, 353] on textarea "Service Summary ( optional )" at bounding box center [528, 171] width 245 height 405
click at [528, 357] on textarea "Service Summary ( optional )" at bounding box center [528, 171] width 245 height 405
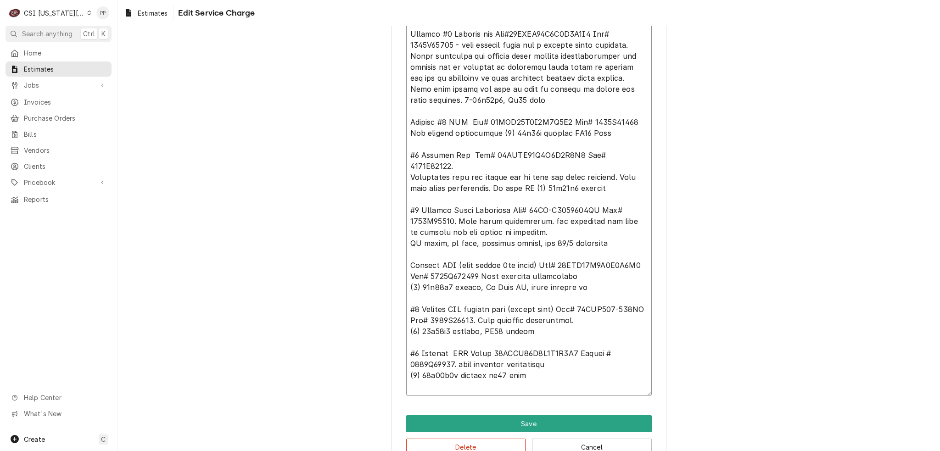
click at [435, 380] on textarea "Service Summary ( optional )" at bounding box center [528, 182] width 245 height 427
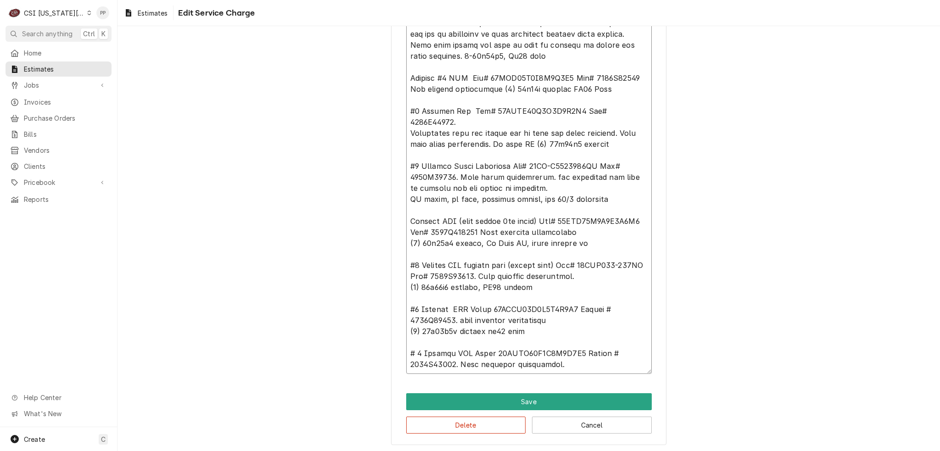
scroll to position [0, 0]
click at [533, 395] on button "Save" at bounding box center [528, 401] width 245 height 17
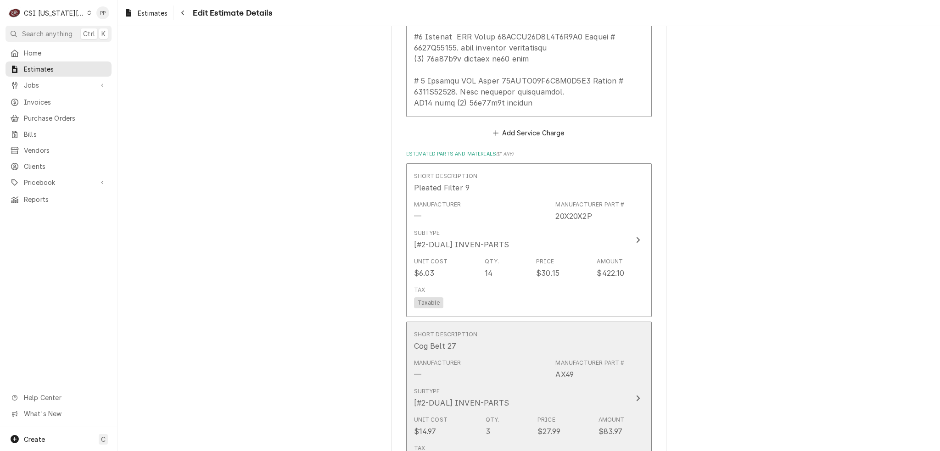
scroll to position [1654, 0]
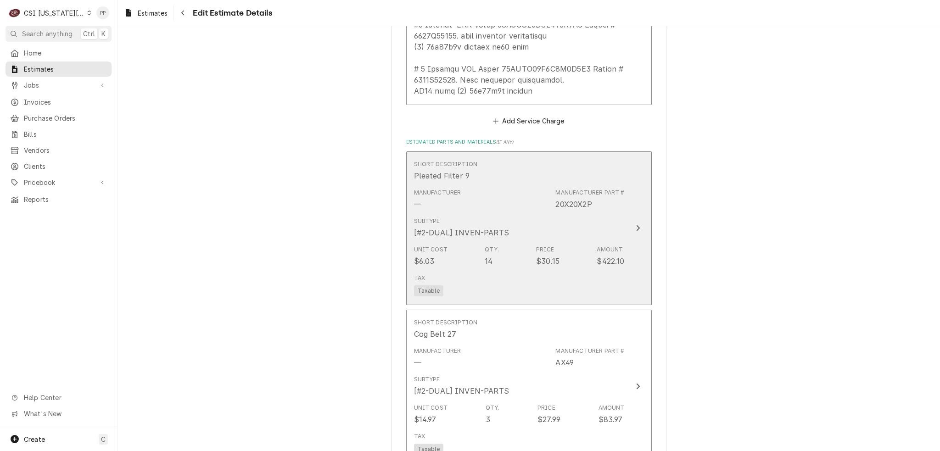
click at [554, 267] on div "Price $30.15" at bounding box center [547, 255] width 23 height 21
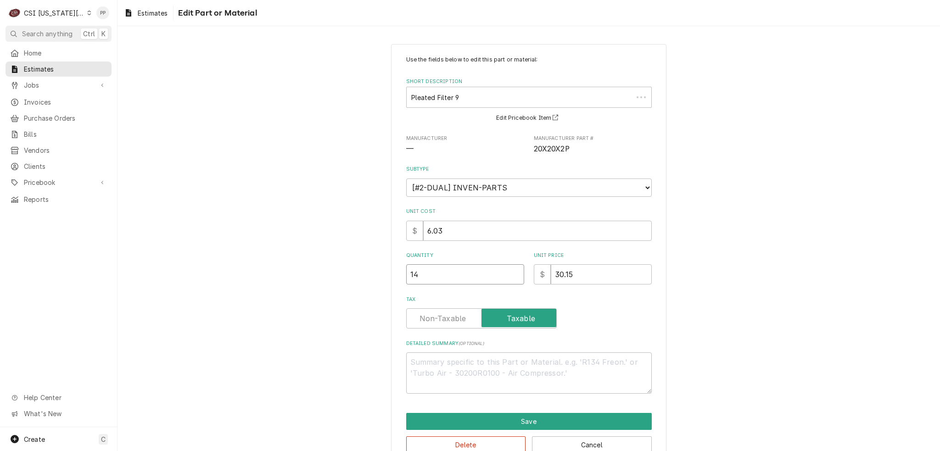
click at [386, 275] on div "Use the fields below to edit this part or material: Short Description Pleated F…" at bounding box center [528, 254] width 822 height 437
click at [502, 423] on button "Save" at bounding box center [528, 421] width 245 height 17
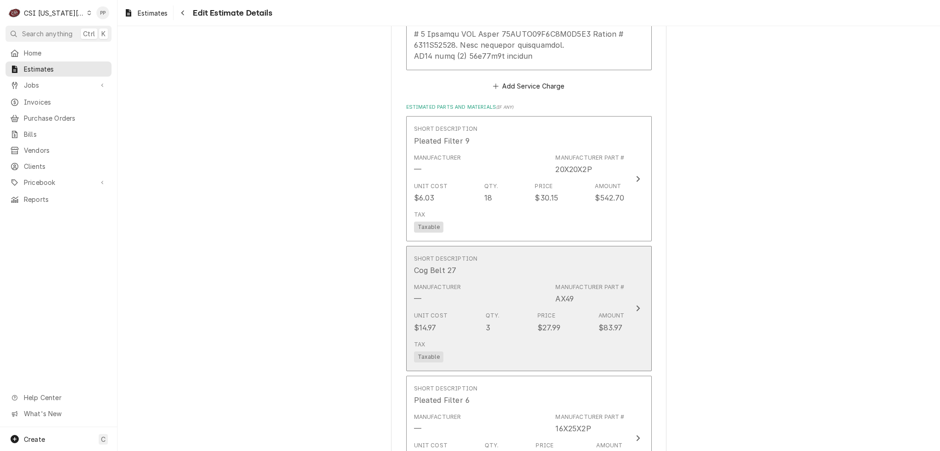
scroll to position [1700, 0]
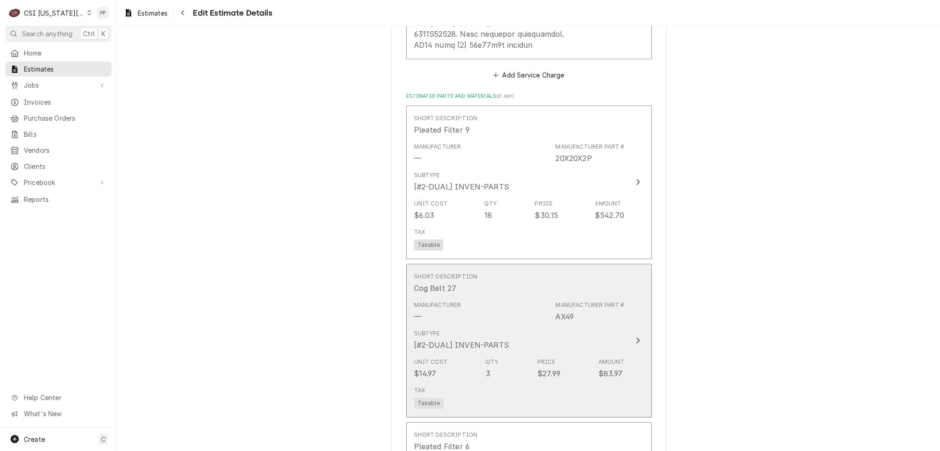
click at [511, 376] on div "Unit Cost $14.97 Qty. 3 Price $27.99 Amount $83.97" at bounding box center [519, 368] width 211 height 28
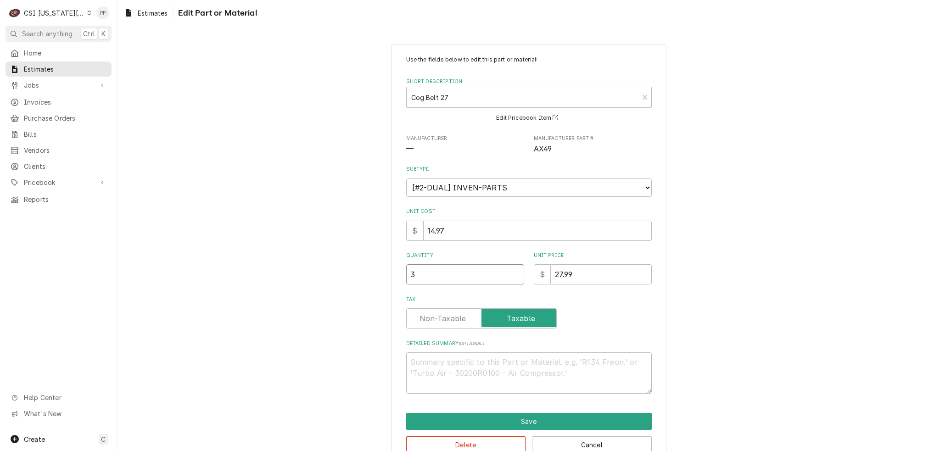
drag, startPoint x: 414, startPoint y: 266, endPoint x: 387, endPoint y: 262, distance: 27.5
click at [381, 262] on div "Use the fields below to edit this part or material: Short Description Cog Belt …" at bounding box center [528, 254] width 822 height 437
click at [455, 413] on button "Save" at bounding box center [528, 421] width 245 height 17
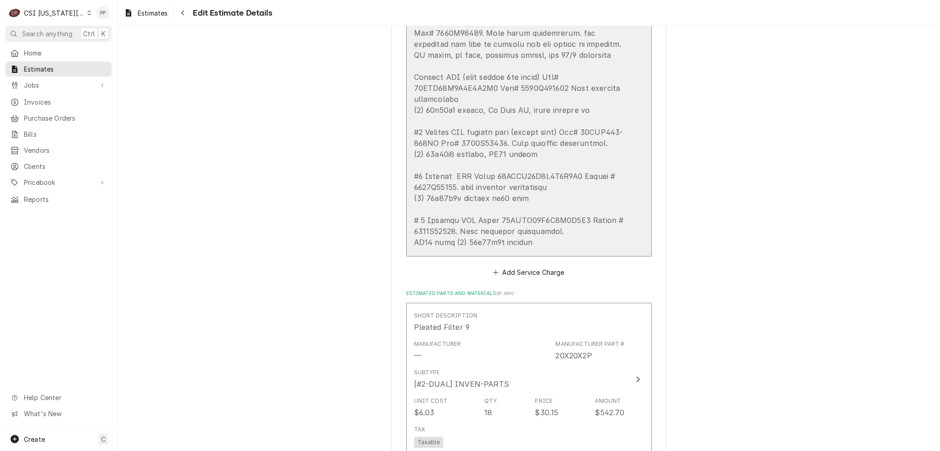
scroll to position [1458, 0]
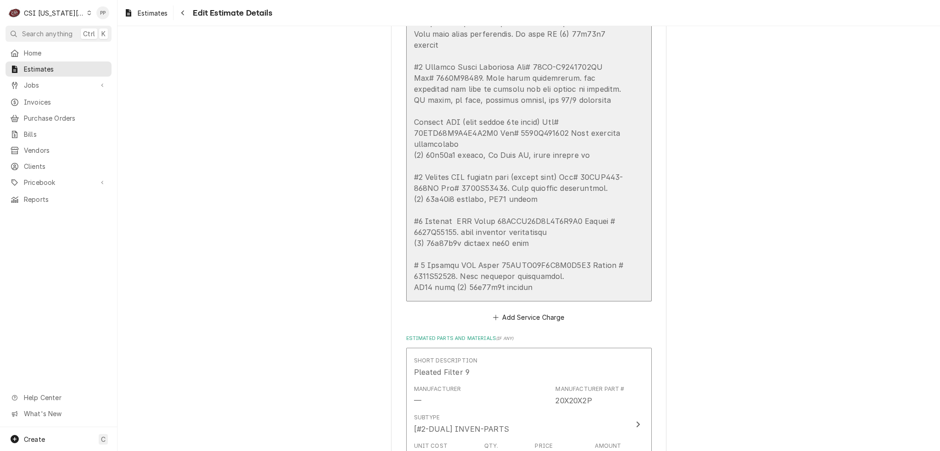
click at [545, 236] on div "Update Line Item" at bounding box center [519, 44] width 211 height 495
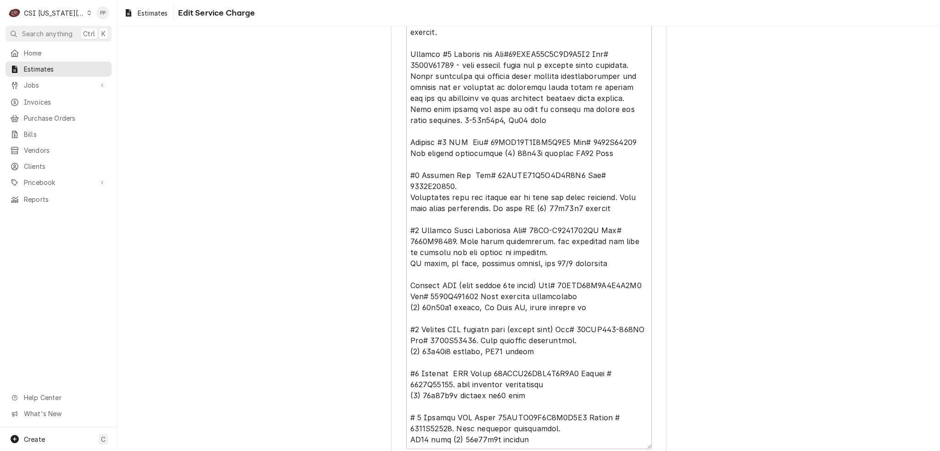
scroll to position [451, 0]
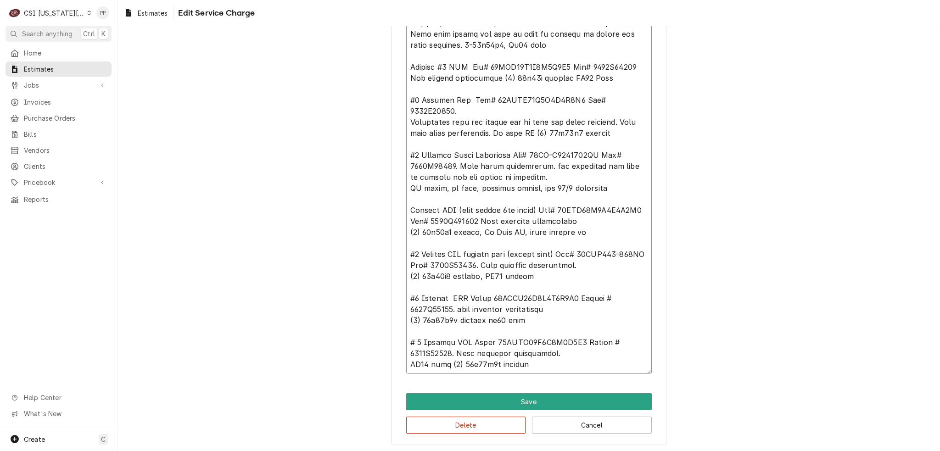
click at [525, 364] on textarea "Service Summary ( optional )" at bounding box center [528, 149] width 245 height 449
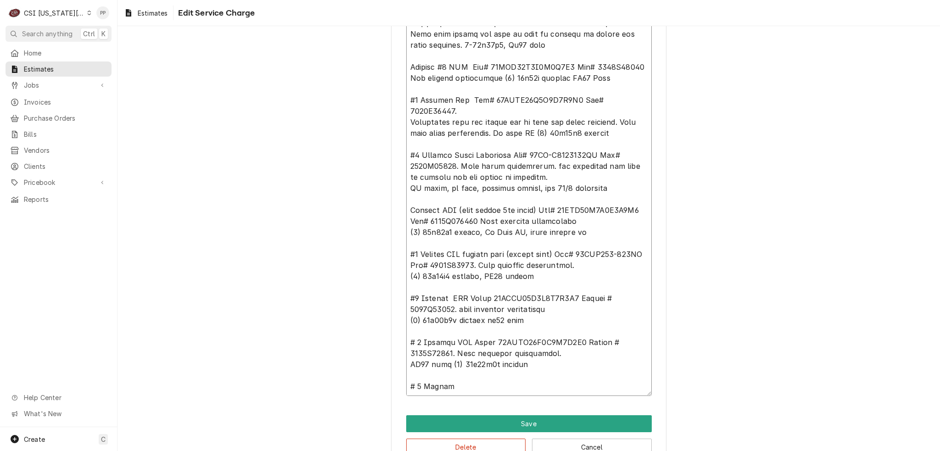
drag, startPoint x: 417, startPoint y: 95, endPoint x: 390, endPoint y: 96, distance: 27.5
click at [391, 96] on div "Use the fields below to edit this service charge Short Description Scope | Blan…" at bounding box center [528, 30] width 275 height 875
click at [481, 100] on textarea "Service Summary ( optional )" at bounding box center [528, 160] width 245 height 471
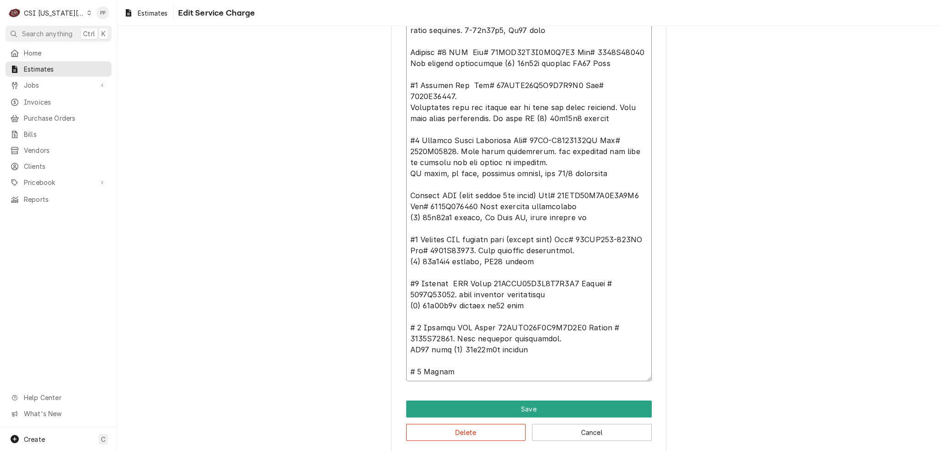
scroll to position [473, 0]
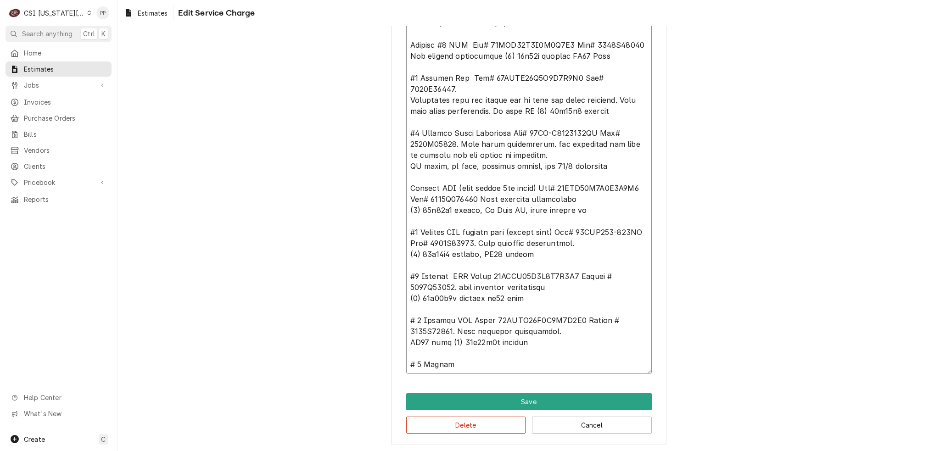
click at [466, 366] on textarea "Service Summary ( optional )" at bounding box center [528, 138] width 245 height 471
drag, startPoint x: 450, startPoint y: 362, endPoint x: 408, endPoint y: 359, distance: 42.3
click at [408, 359] on textarea "Service Summary ( optional )" at bounding box center [528, 138] width 245 height 471
click at [460, 363] on textarea "Service Summary ( optional )" at bounding box center [528, 138] width 245 height 471
drag, startPoint x: 422, startPoint y: 360, endPoint x: 400, endPoint y: 358, distance: 22.1
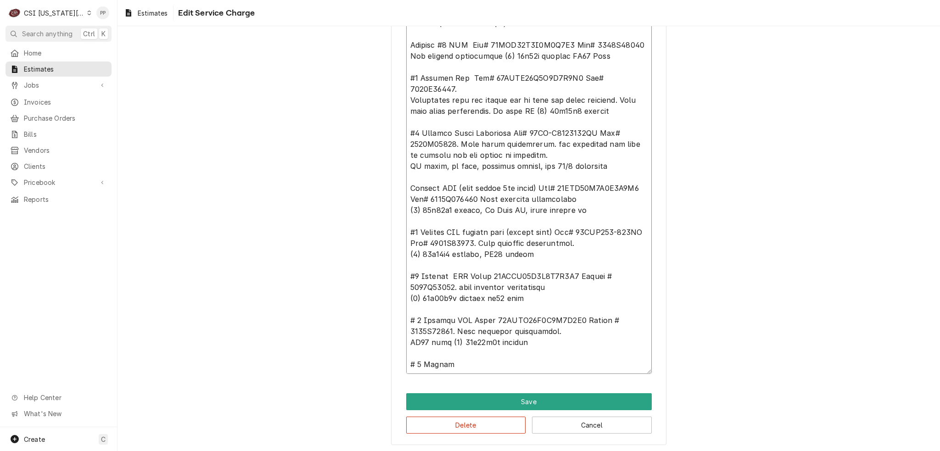
click at [400, 358] on div "Use the fields below to edit this service charge Short Description Scope | Blan…" at bounding box center [528, 8] width 275 height 875
click at [446, 370] on textarea "Service Summary ( optional )" at bounding box center [528, 138] width 245 height 471
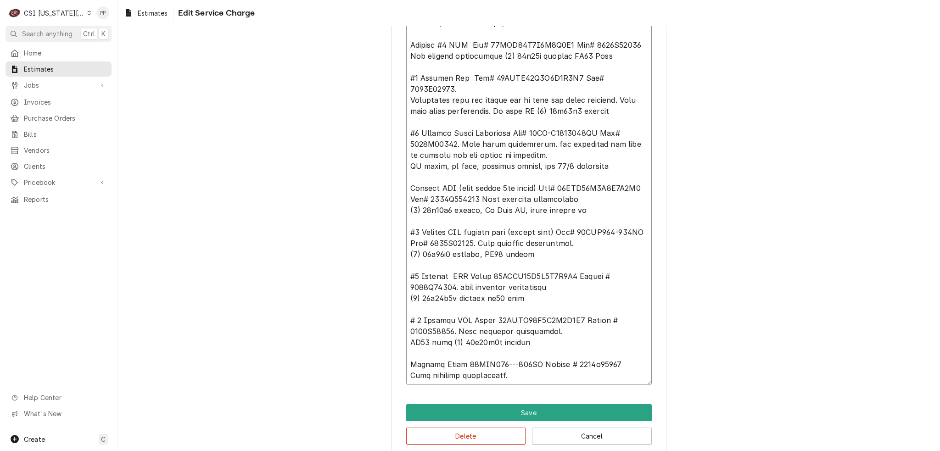
scroll to position [491, 0]
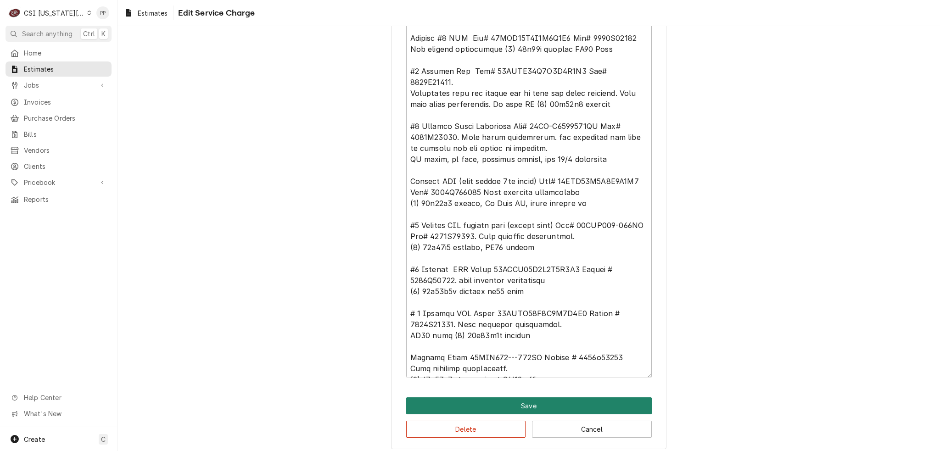
click at [529, 401] on button "Save" at bounding box center [528, 405] width 245 height 17
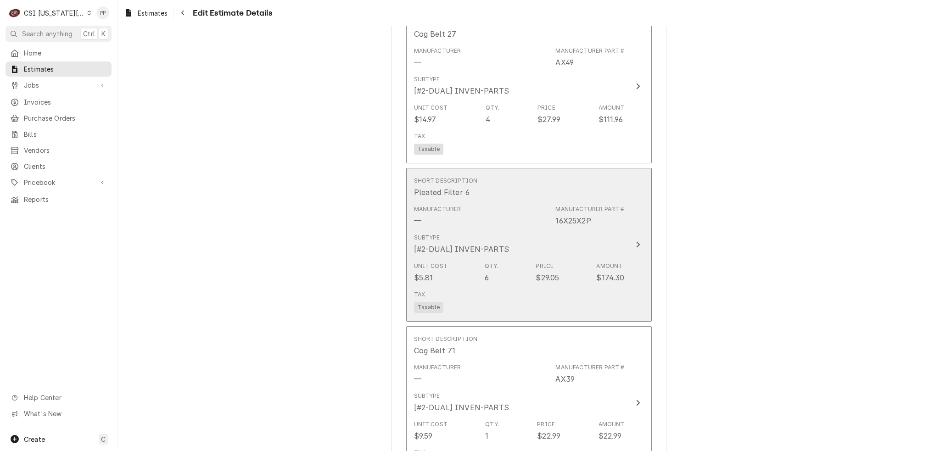
scroll to position [2054, 0]
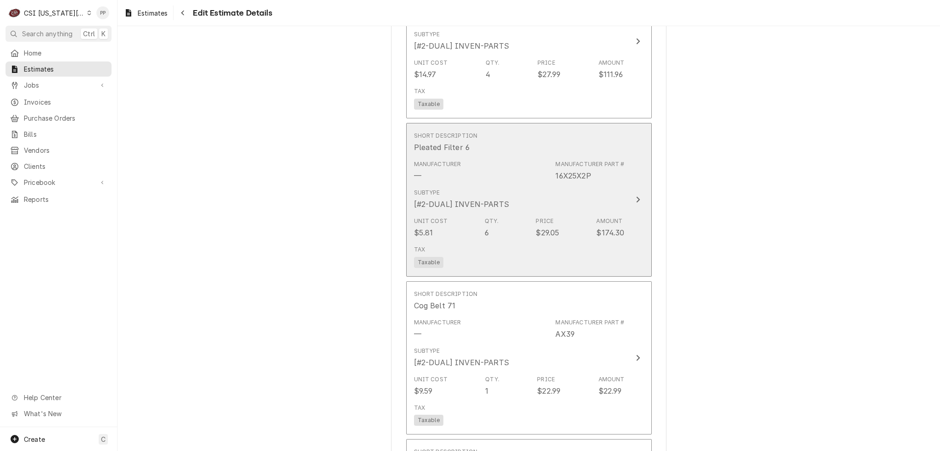
click at [579, 230] on div "Unit Cost $5.81 Qty. 6 Price $29.05 Amount $174.30" at bounding box center [519, 227] width 211 height 28
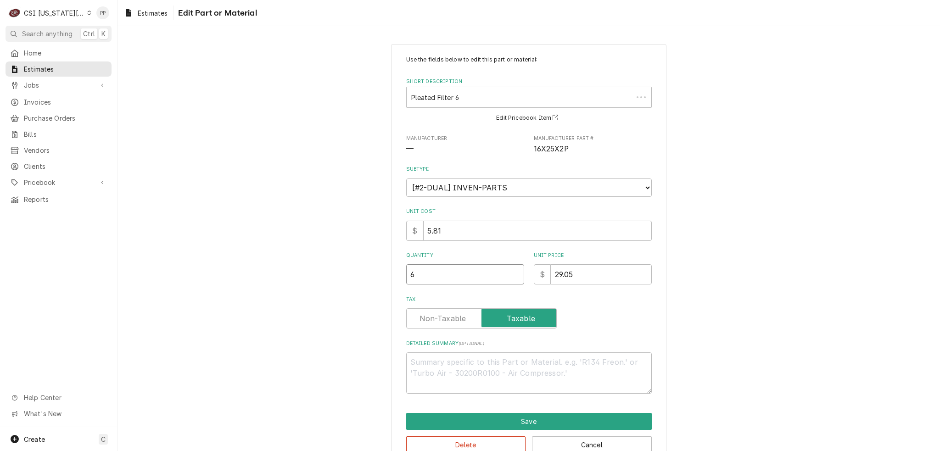
drag, startPoint x: 395, startPoint y: 275, endPoint x: 358, endPoint y: 273, distance: 37.2
click at [356, 273] on div "Use the fields below to edit this part or material: Short Description Pleated F…" at bounding box center [528, 254] width 822 height 437
click at [464, 420] on button "Save" at bounding box center [528, 421] width 245 height 17
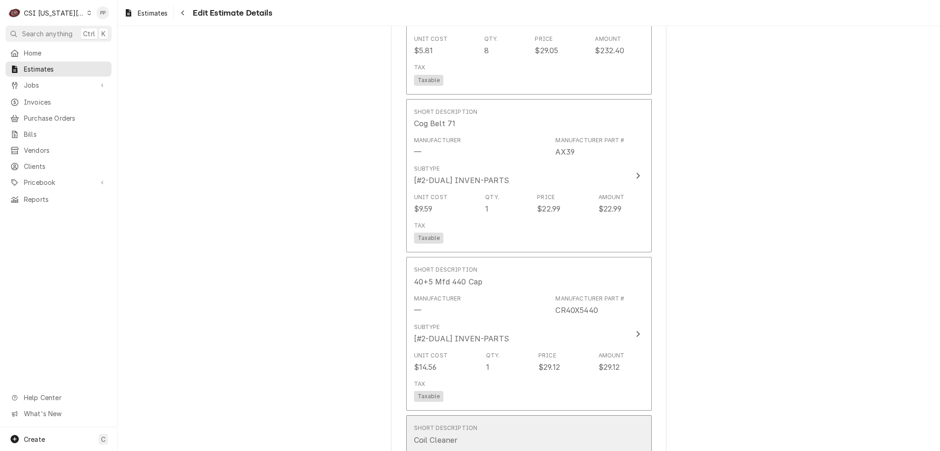
scroll to position [2191, 0]
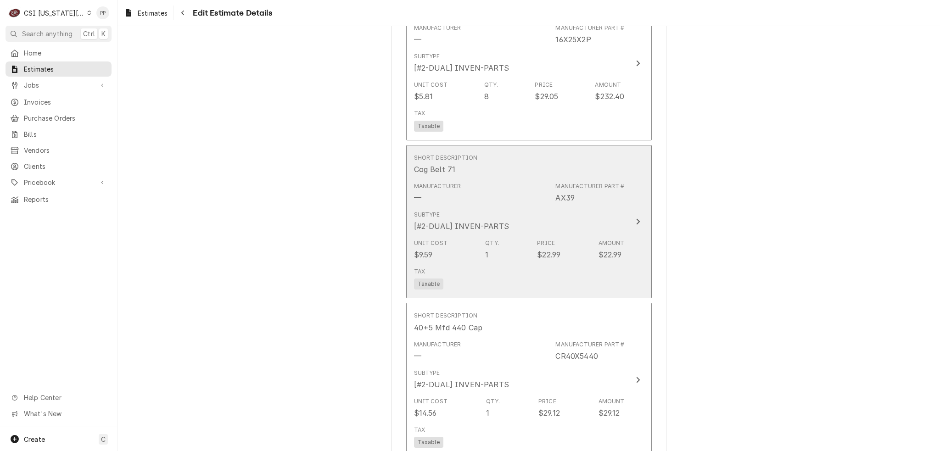
click at [527, 244] on div "Unit Cost $9.59 Qty. 1 Price $22.99 Amount $22.99" at bounding box center [519, 249] width 211 height 28
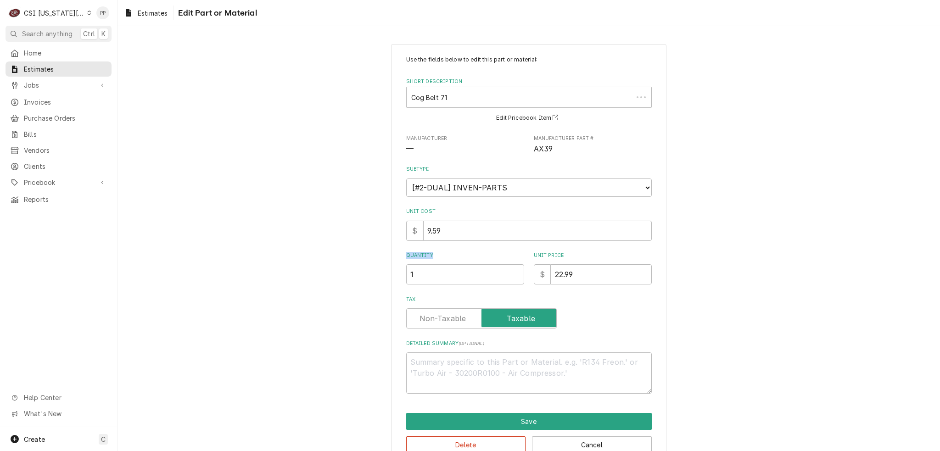
drag, startPoint x: 423, startPoint y: 257, endPoint x: 389, endPoint y: 261, distance: 35.1
click at [391, 260] on div "Use the fields below to edit this part or material: Short Description Cog Belt …" at bounding box center [528, 254] width 275 height 421
click at [406, 270] on input "1" at bounding box center [465, 274] width 118 height 20
drag, startPoint x: 408, startPoint y: 272, endPoint x: 390, endPoint y: 270, distance: 18.5
click at [391, 270] on div "Use the fields below to edit this part or material: Short Description Cog Belt …" at bounding box center [528, 254] width 275 height 421
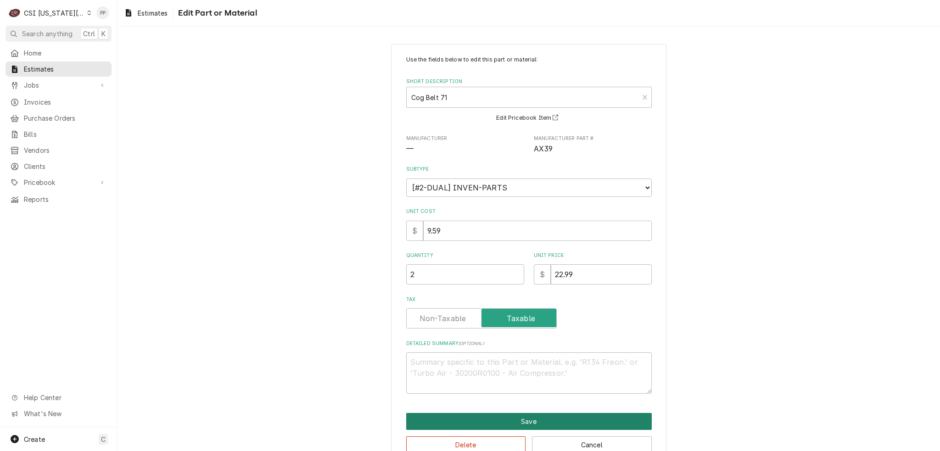
click at [488, 413] on button "Save" at bounding box center [528, 421] width 245 height 17
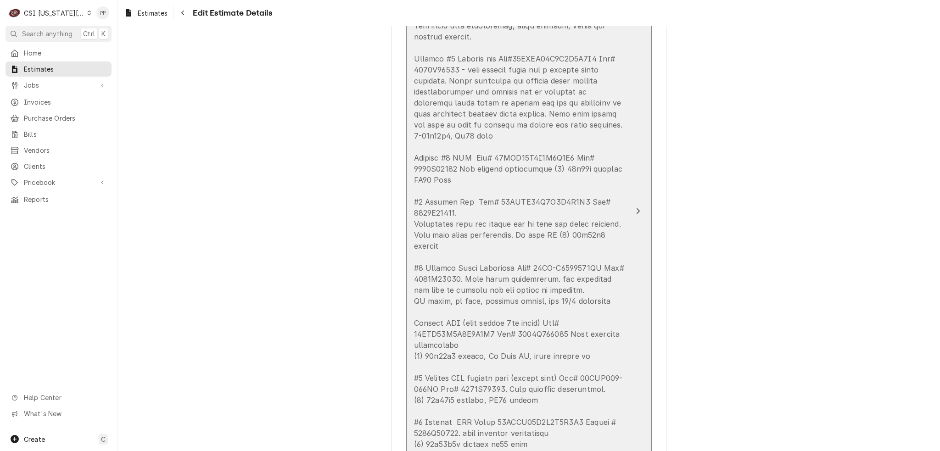
scroll to position [1254, 0]
click at [573, 347] on div "Update Line Item" at bounding box center [519, 276] width 211 height 551
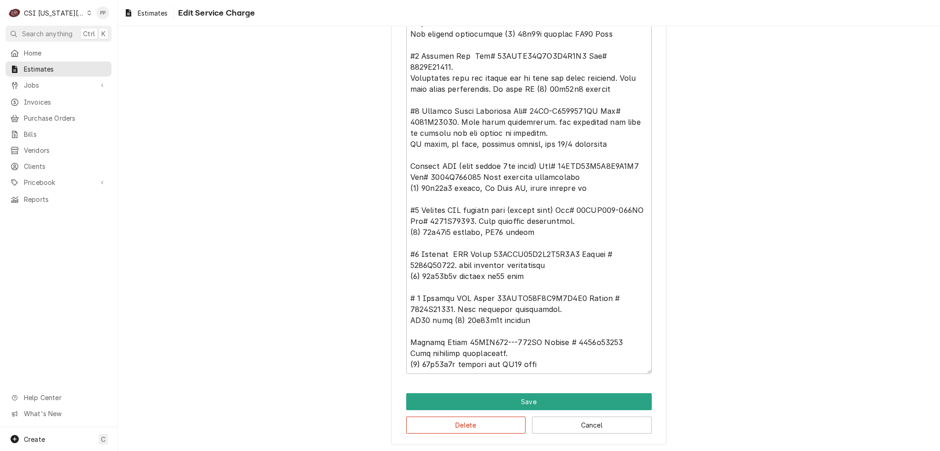
scroll to position [495, 0]
click at [558, 368] on textarea "Service Summary ( optional )" at bounding box center [528, 127] width 245 height 493
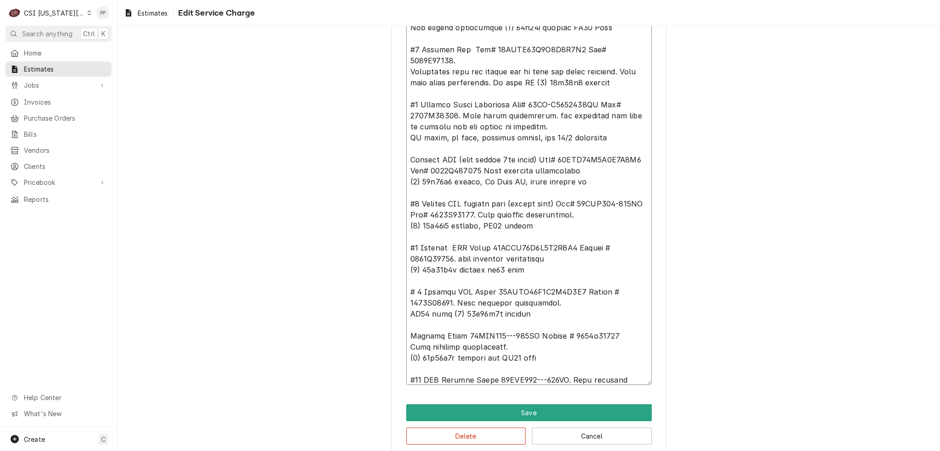
scroll to position [11, 0]
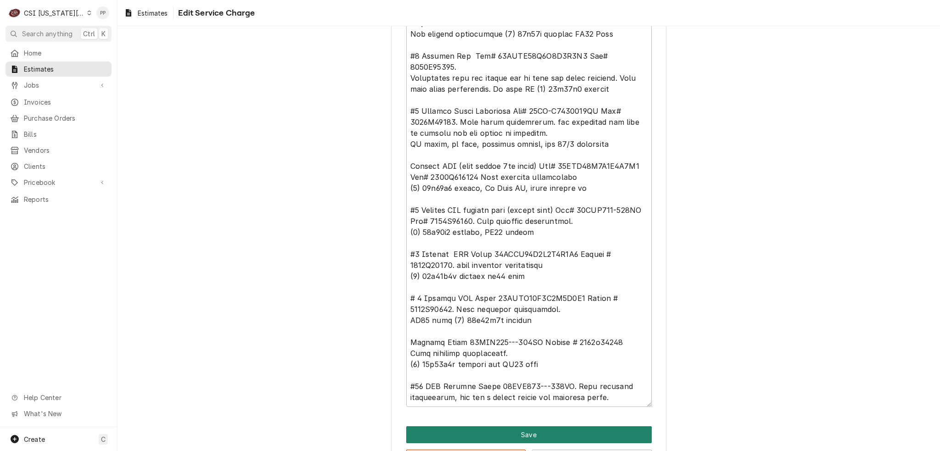
click at [518, 432] on button "Save" at bounding box center [528, 434] width 245 height 17
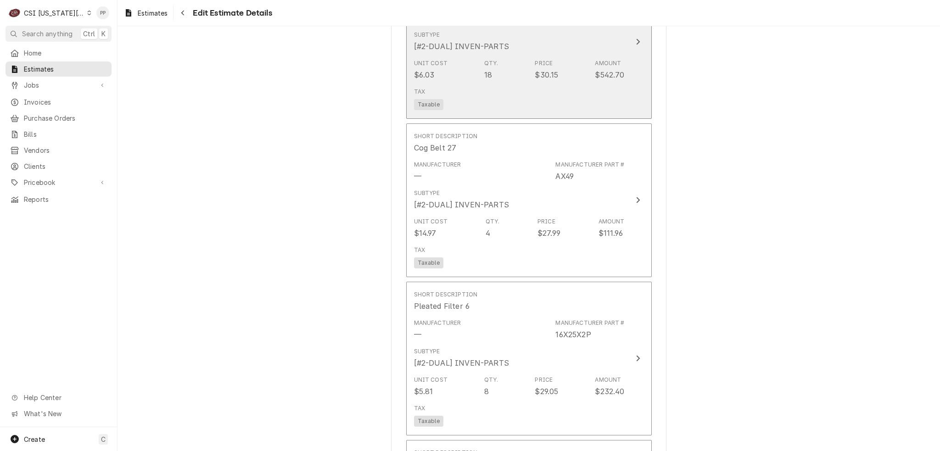
scroll to position [2035, 0]
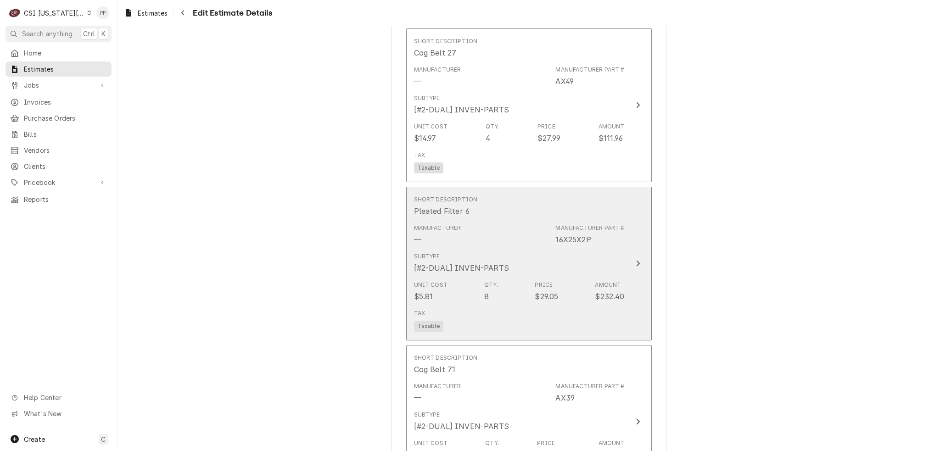
click at [562, 285] on div "Unit Cost $5.81 Qty. 8 Price $29.05 Amount $232.40" at bounding box center [519, 291] width 211 height 28
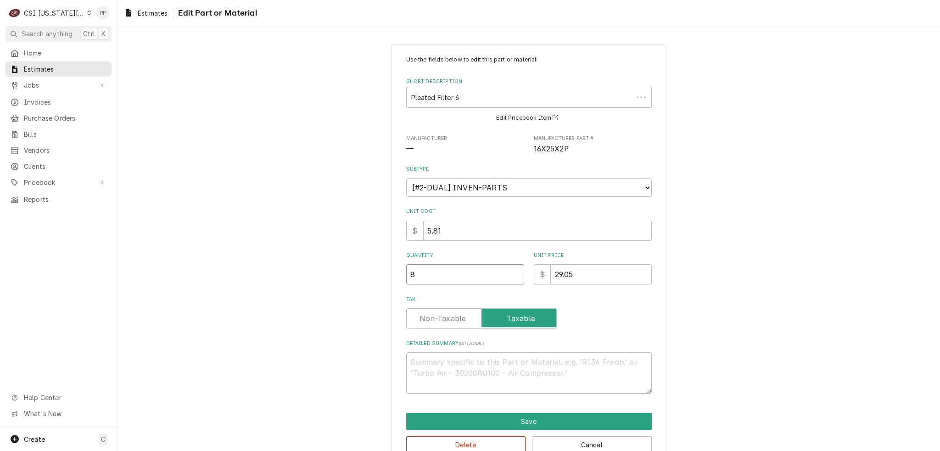
drag, startPoint x: 412, startPoint y: 276, endPoint x: 373, endPoint y: 273, distance: 39.1
click at [358, 271] on div "Use the fields below to edit this part or material: Short Description Pleated F…" at bounding box center [528, 254] width 822 height 437
click at [466, 414] on button "Save" at bounding box center [528, 421] width 245 height 17
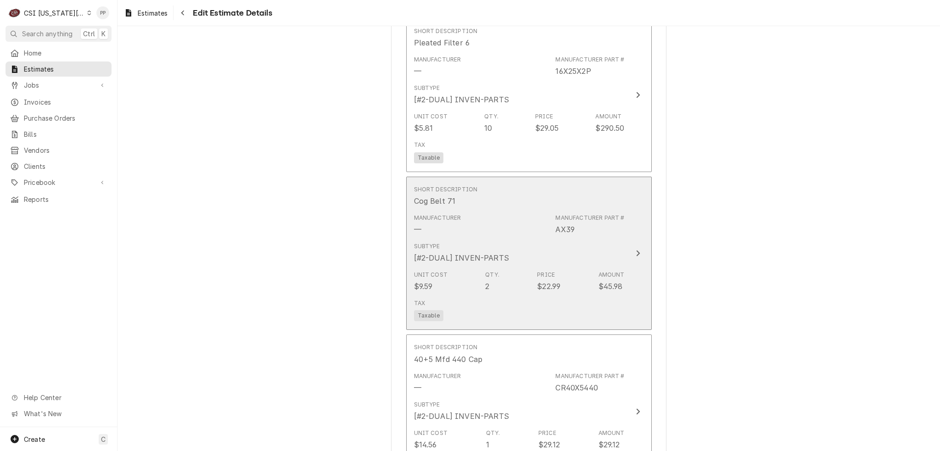
scroll to position [2216, 0]
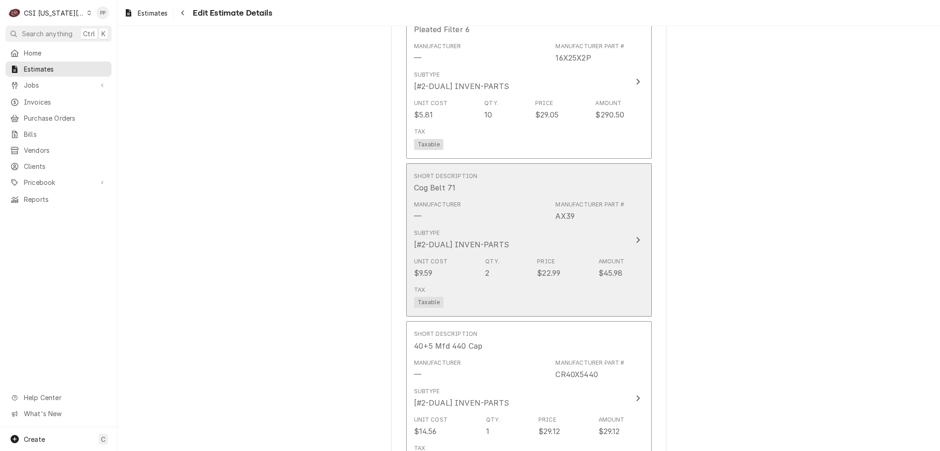
click at [610, 234] on div "Subtype [#2-DUAL] INVEN-PARTS" at bounding box center [519, 239] width 211 height 28
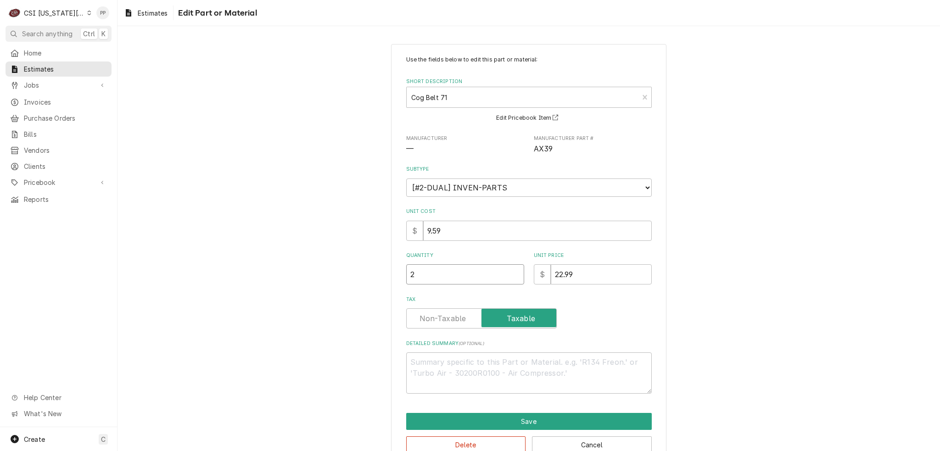
drag, startPoint x: 413, startPoint y: 278, endPoint x: 402, endPoint y: 276, distance: 11.7
click at [406, 276] on input "2" at bounding box center [465, 274] width 118 height 20
click at [505, 417] on button "Save" at bounding box center [528, 421] width 245 height 17
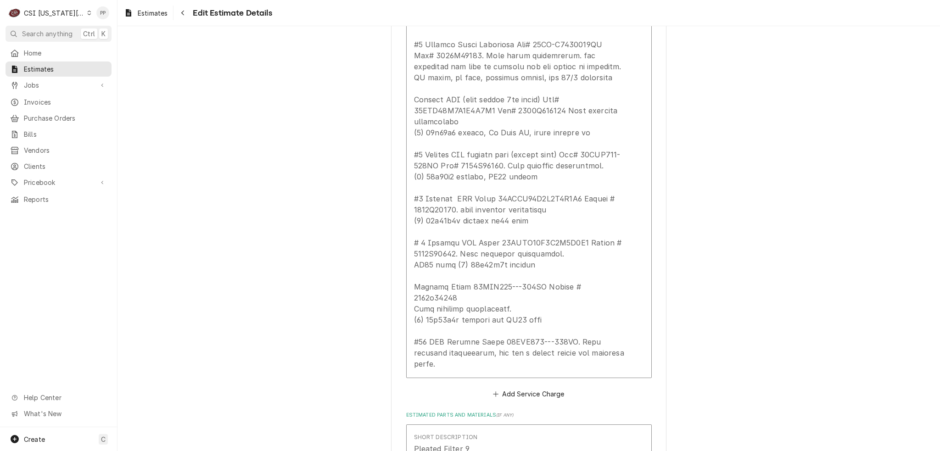
scroll to position [1555, 0]
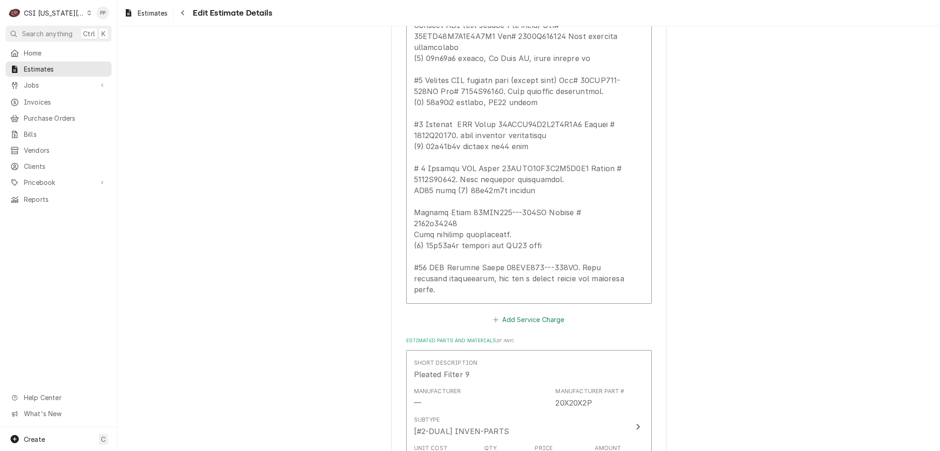
click at [530, 316] on button "Add Service Charge" at bounding box center [528, 319] width 74 height 13
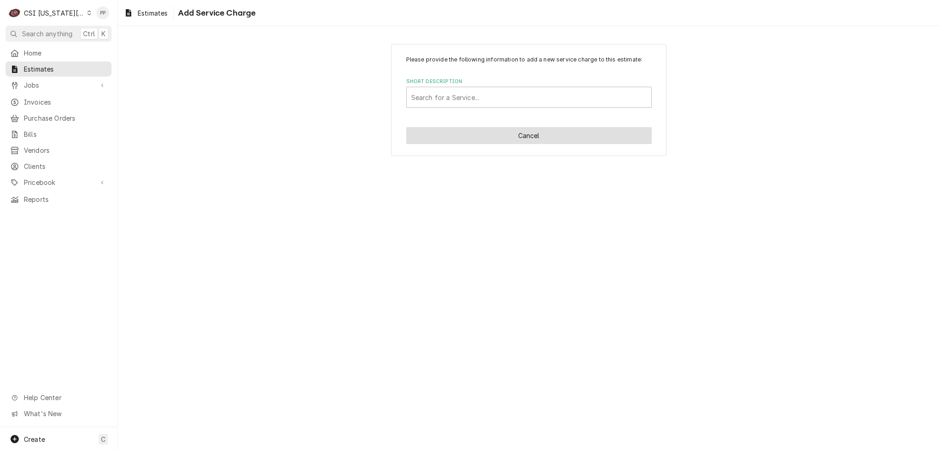
click at [537, 135] on button "Cancel" at bounding box center [528, 135] width 245 height 17
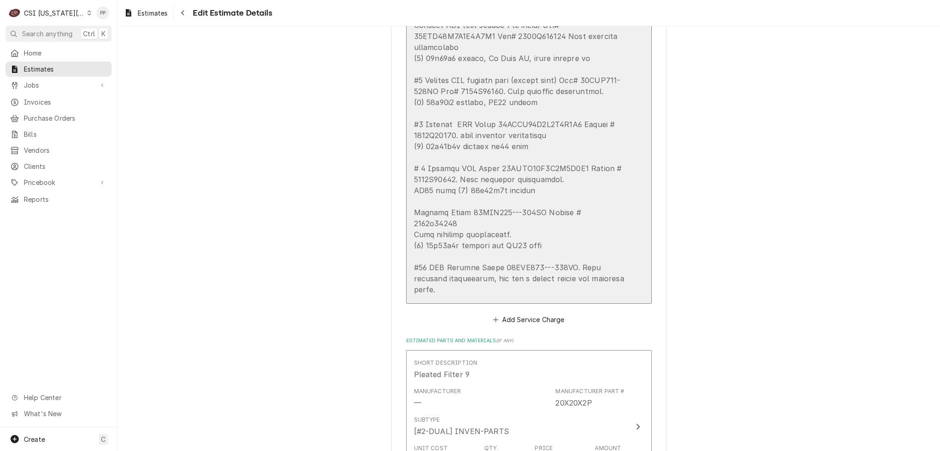
scroll to position [1601, 0]
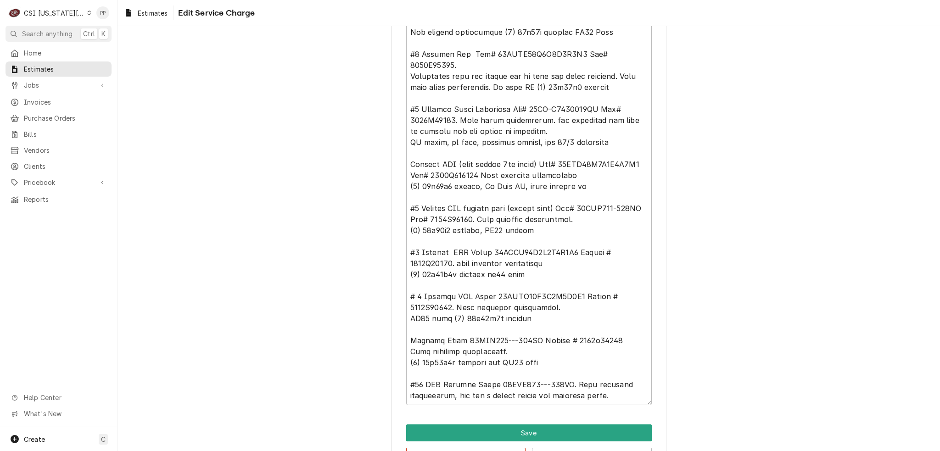
scroll to position [540, 0]
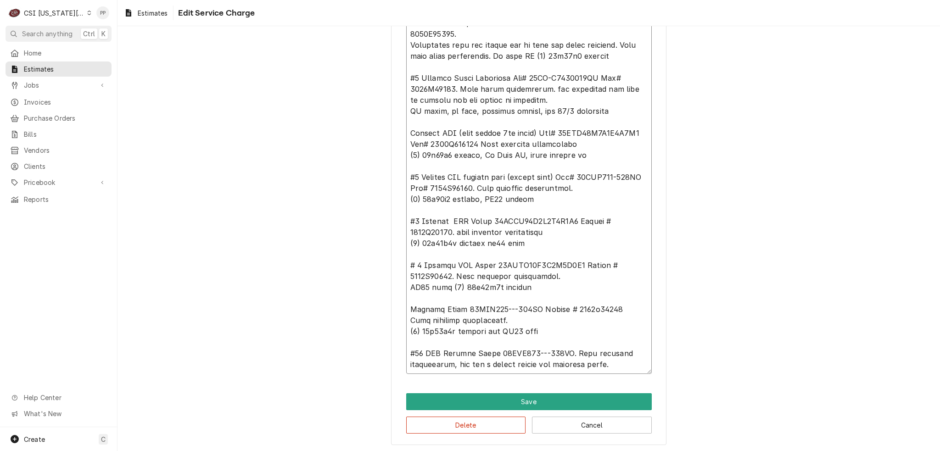
click at [619, 360] on textarea "Service Summary ( optional )" at bounding box center [528, 105] width 245 height 537
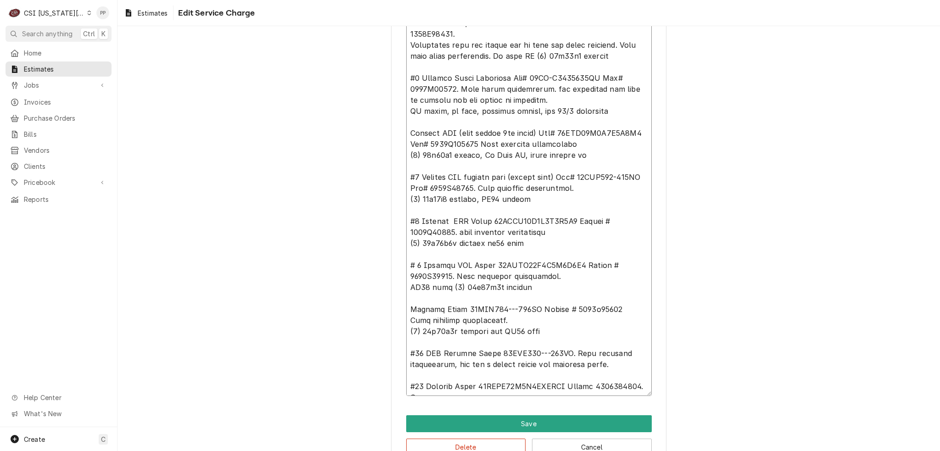
scroll to position [6, 0]
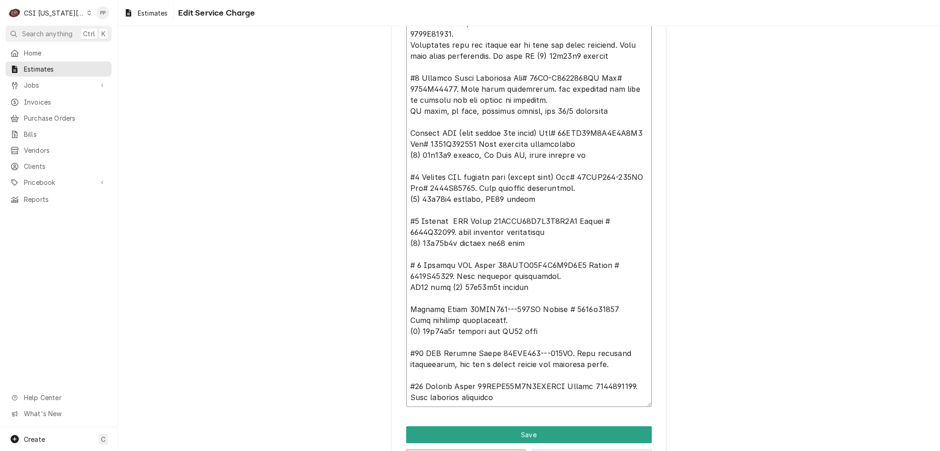
click at [475, 384] on textarea "Service Summary ( optional )" at bounding box center [528, 122] width 245 height 570
drag, startPoint x: 475, startPoint y: 384, endPoint x: 501, endPoint y: 390, distance: 26.4
click at [515, 389] on textarea "Service Summary ( optional )" at bounding box center [528, 122] width 245 height 570
click at [481, 390] on textarea "Service Summary ( optional )" at bounding box center [528, 122] width 245 height 570
click at [619, 357] on textarea "Service Summary ( optional )" at bounding box center [528, 122] width 245 height 570
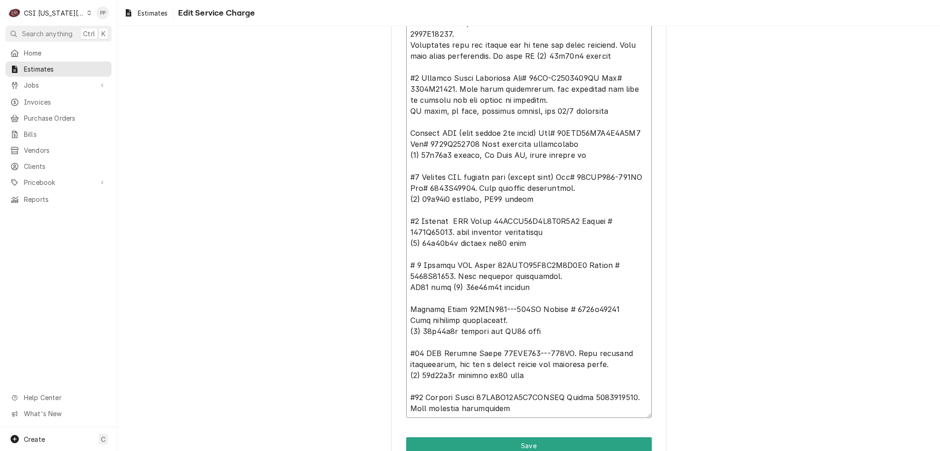
click at [519, 397] on textarea "Service Summary ( optional )" at bounding box center [528, 127] width 245 height 581
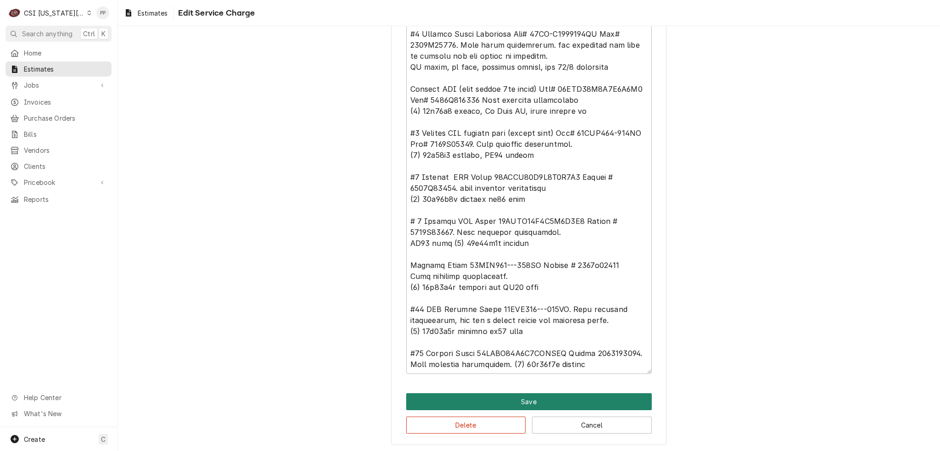
click at [607, 400] on button "Save" at bounding box center [528, 401] width 245 height 17
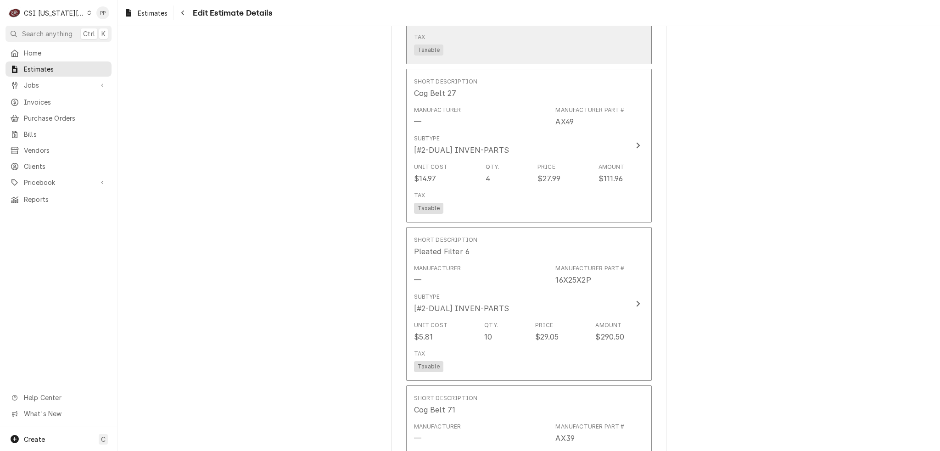
scroll to position [2059, 0]
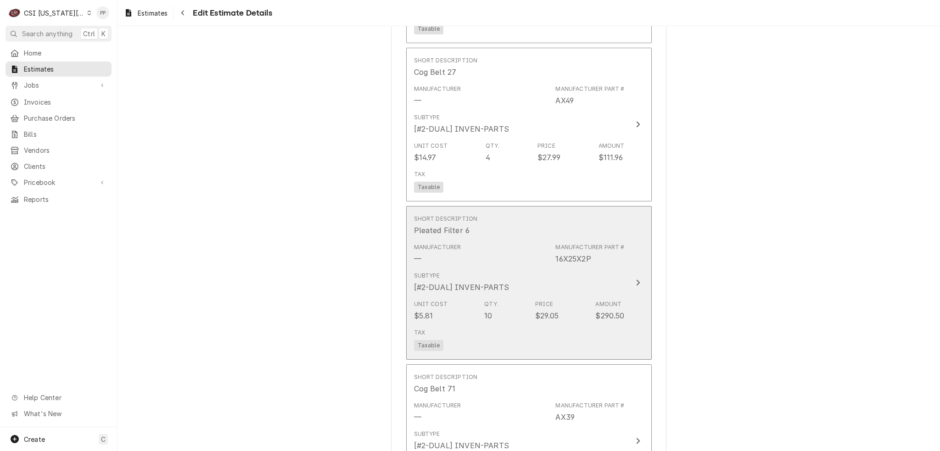
click at [582, 307] on div "Unit Cost $5.81 Qty. 10 Price $29.05 Amount $290.50" at bounding box center [519, 310] width 211 height 28
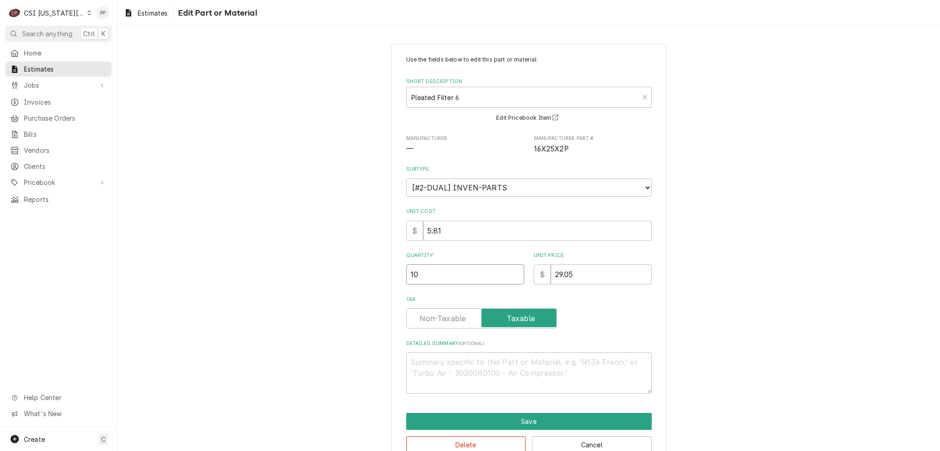
drag, startPoint x: 409, startPoint y: 268, endPoint x: 400, endPoint y: 270, distance: 8.8
click at [400, 270] on div "Use the fields below to edit this part or material: Short Description Pleated F…" at bounding box center [528, 254] width 275 height 421
click at [457, 413] on button "Save" at bounding box center [528, 421] width 245 height 17
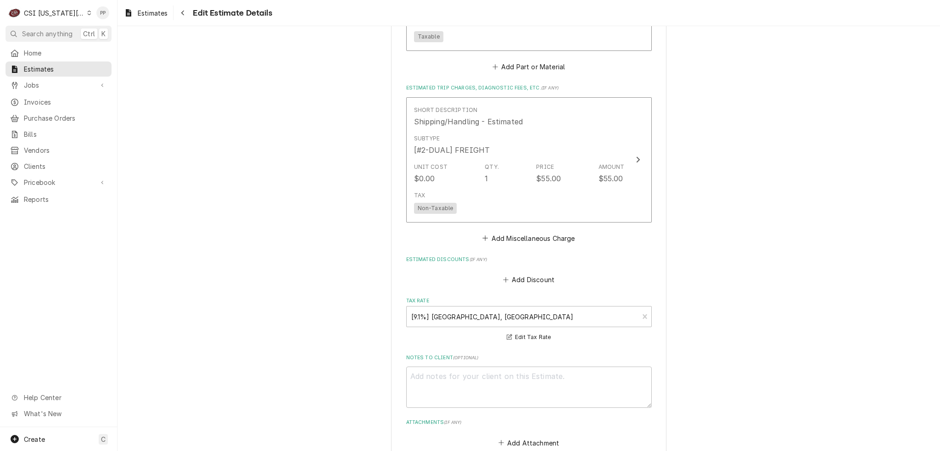
scroll to position [3767, 0]
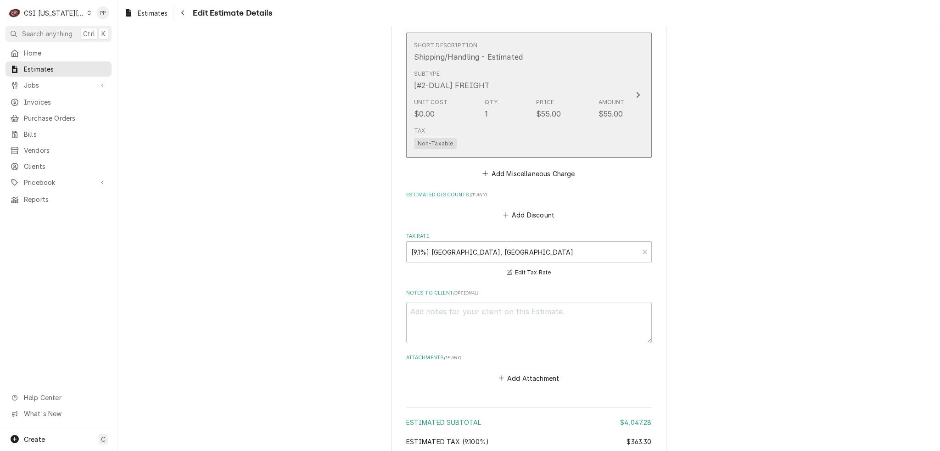
click at [583, 135] on div "Tax Non-Taxable" at bounding box center [519, 137] width 211 height 29
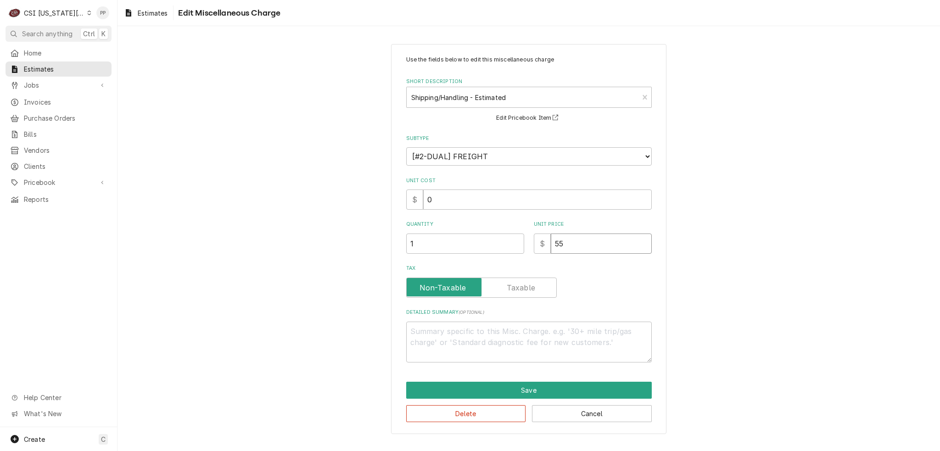
click at [552, 242] on input "55" at bounding box center [601, 244] width 101 height 20
click at [545, 387] on button "Save" at bounding box center [528, 390] width 245 height 17
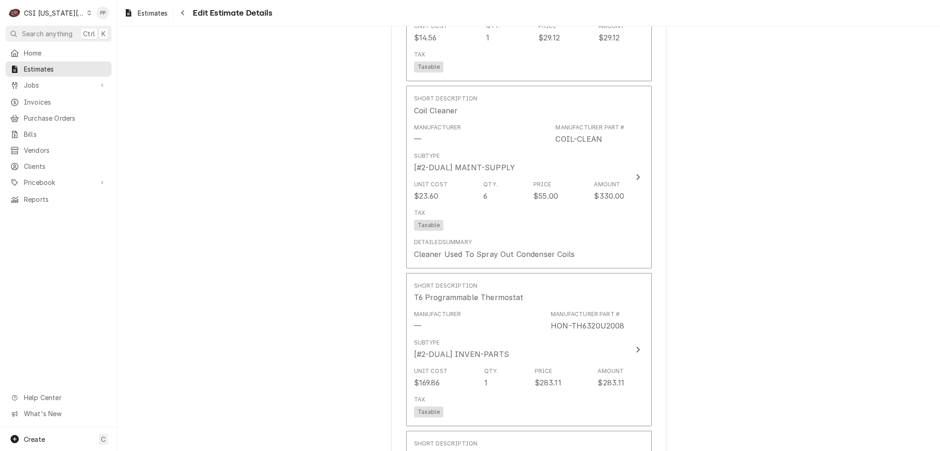
scroll to position [2665, 0]
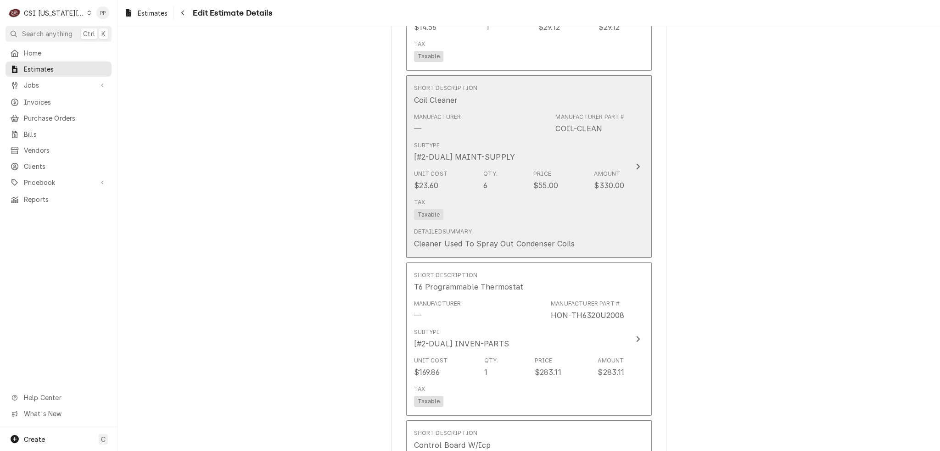
click at [540, 166] on div "Subtype [#2-DUAL] MAINT-SUPPLY" at bounding box center [519, 152] width 211 height 28
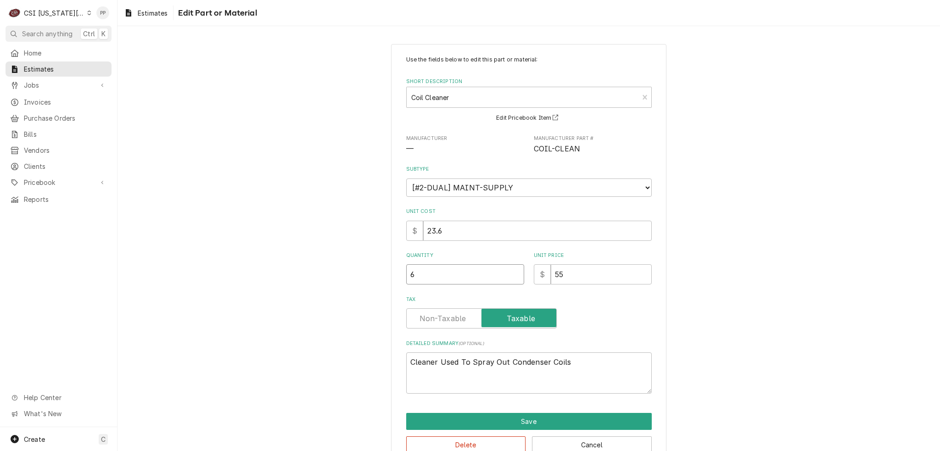
drag, startPoint x: 404, startPoint y: 274, endPoint x: 387, endPoint y: 274, distance: 17.0
click at [391, 274] on div "Use the fields below to edit this part or material: Short Description Coil Clea…" at bounding box center [528, 254] width 275 height 421
click at [471, 417] on button "Save" at bounding box center [528, 421] width 245 height 17
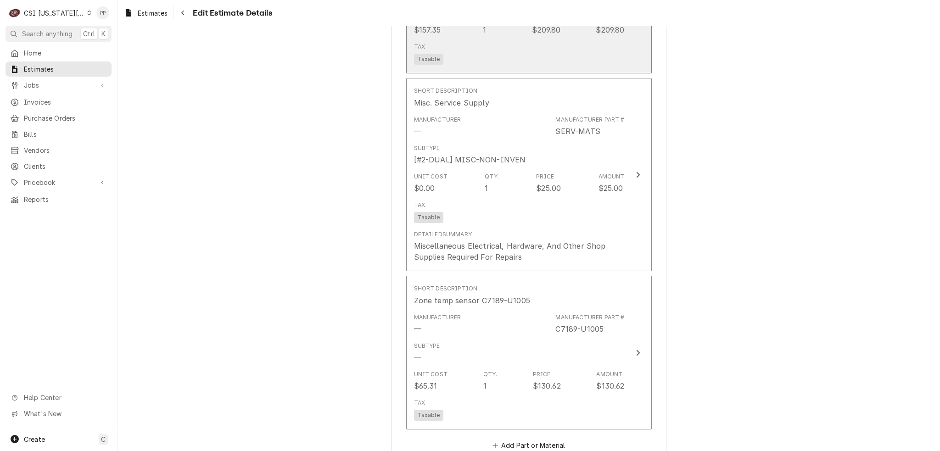
scroll to position [3338, 0]
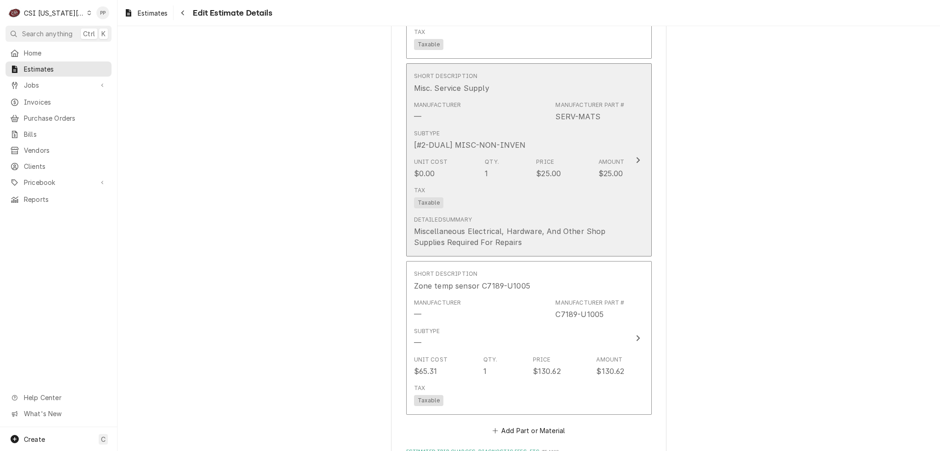
click at [592, 222] on div "Detailed Summary Miscellaneous Electrical, Hardware, And Other Shop Supplies Re…" at bounding box center [519, 232] width 211 height 32
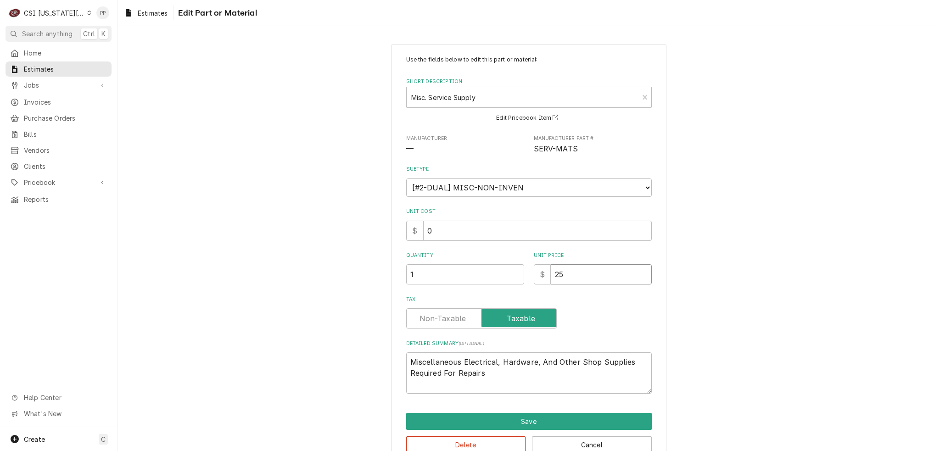
drag, startPoint x: 557, startPoint y: 272, endPoint x: 511, endPoint y: 269, distance: 46.4
click at [512, 269] on div "Quantity 1 Unit Price $ 25" at bounding box center [528, 268] width 245 height 33
click at [584, 413] on button "Save" at bounding box center [528, 421] width 245 height 17
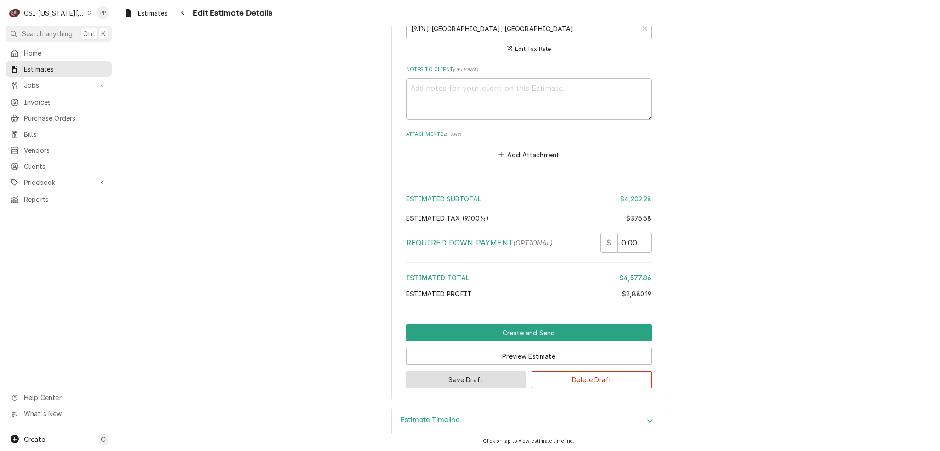
click at [473, 380] on button "Save Draft" at bounding box center [466, 379] width 120 height 17
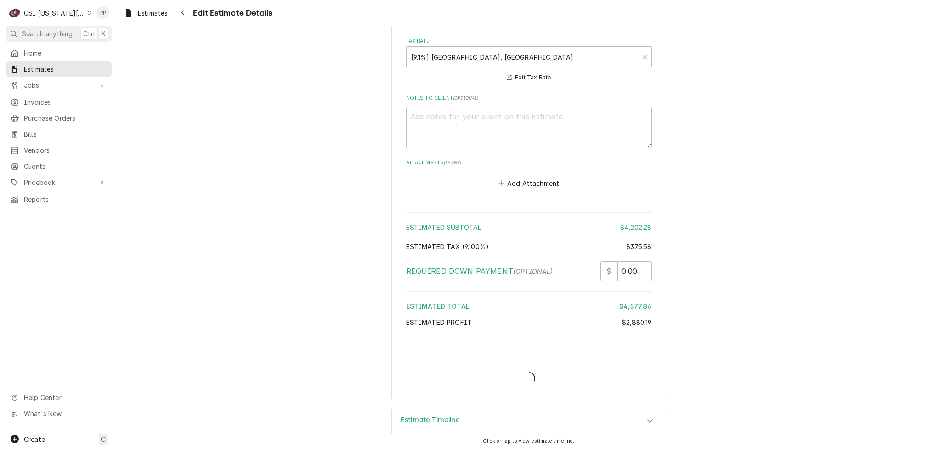
scroll to position [3967, 0]
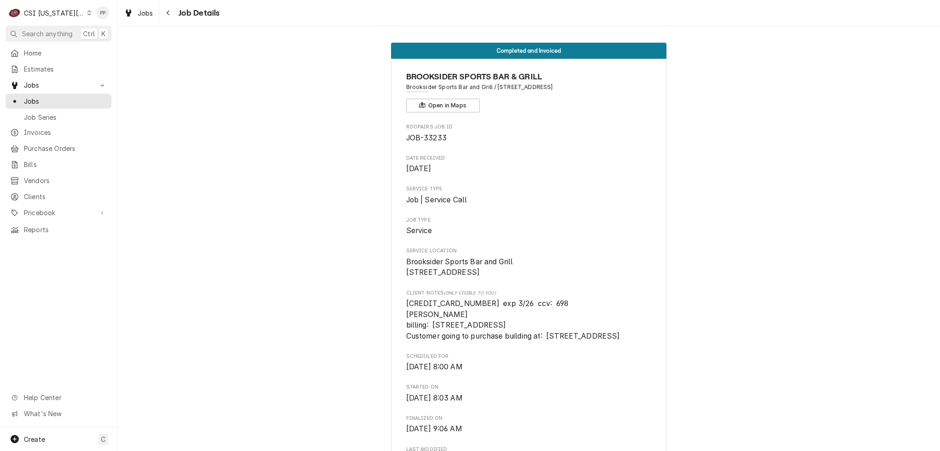
scroll to position [1951, 0]
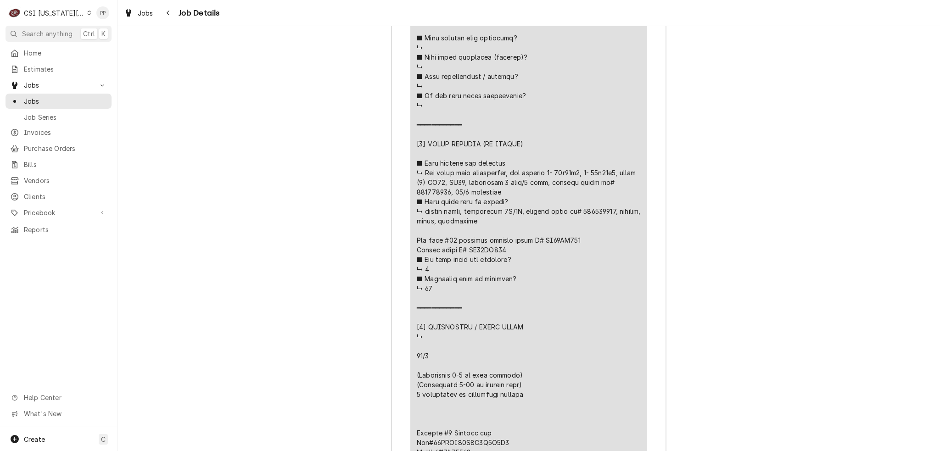
drag, startPoint x: 530, startPoint y: 257, endPoint x: 569, endPoint y: 257, distance: 39.0
click at [569, 257] on div "Line Item" at bounding box center [529, 249] width 224 height 1281
copy div "0A0A0 Ser"
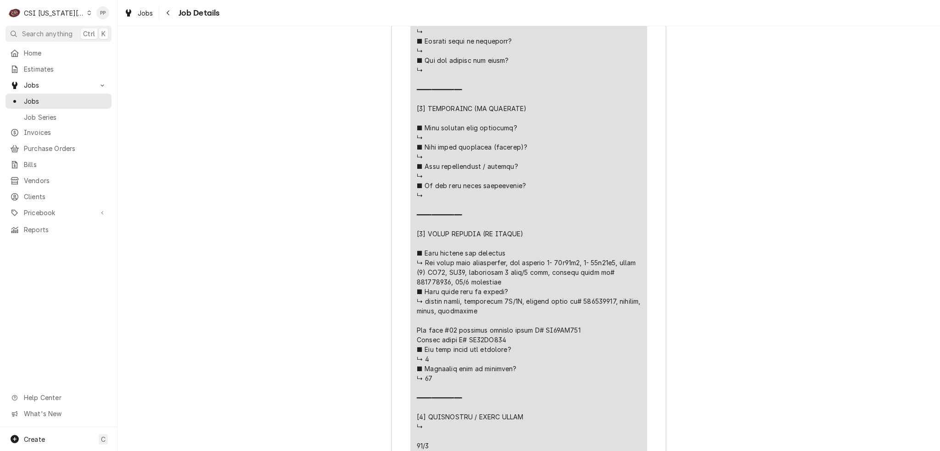
scroll to position [1927, 0]
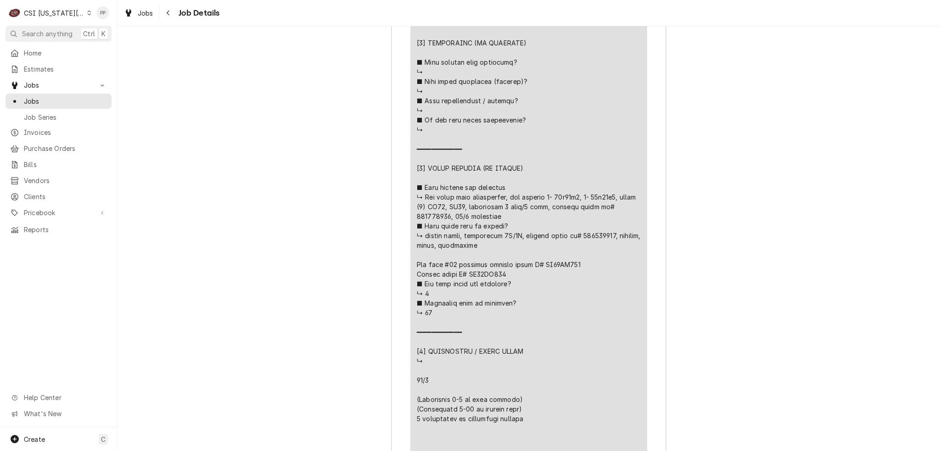
drag, startPoint x: 596, startPoint y: 223, endPoint x: 631, endPoint y: 221, distance: 34.9
click at [631, 221] on div "Line Item" at bounding box center [529, 273] width 224 height 1281
copy div "rles P. n"
click at [559, 239] on div "Line Item" at bounding box center [529, 273] width 224 height 1281
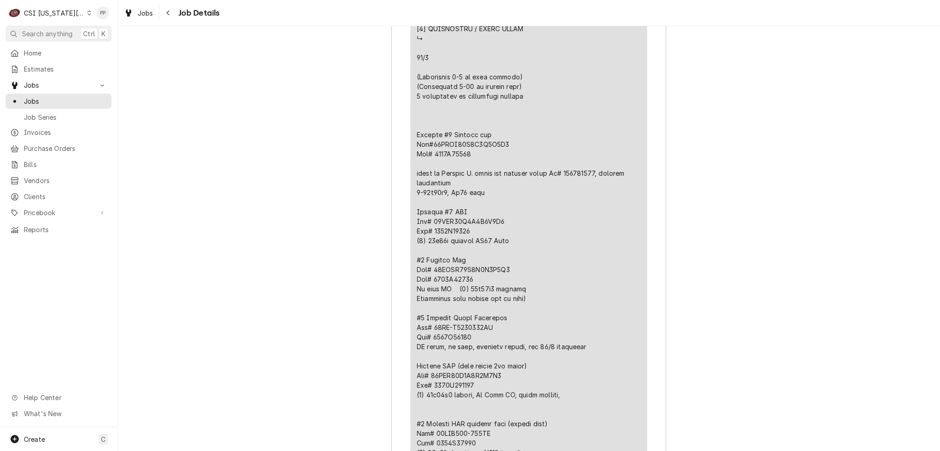
scroll to position [2248, 0]
drag, startPoint x: 431, startPoint y: 160, endPoint x: 512, endPoint y: 160, distance: 81.2
copy div "nquet room (center"
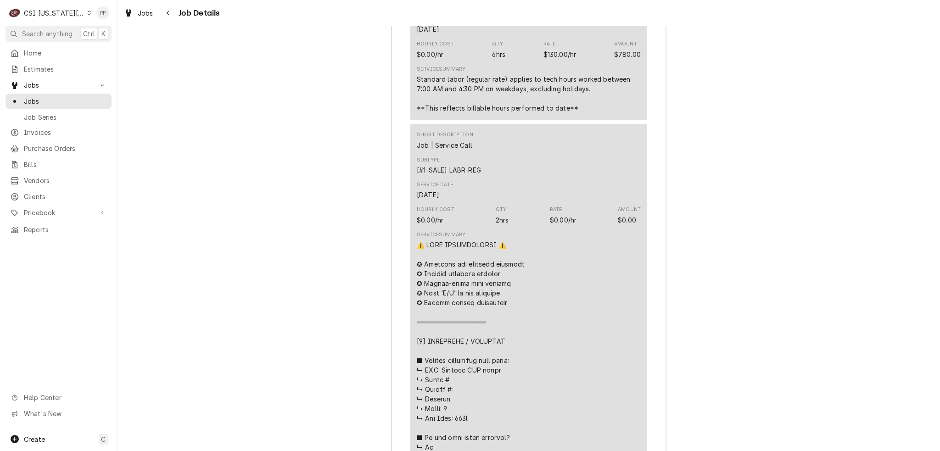
scroll to position [1239, 0]
